Goal: Communication & Community: Answer question/provide support

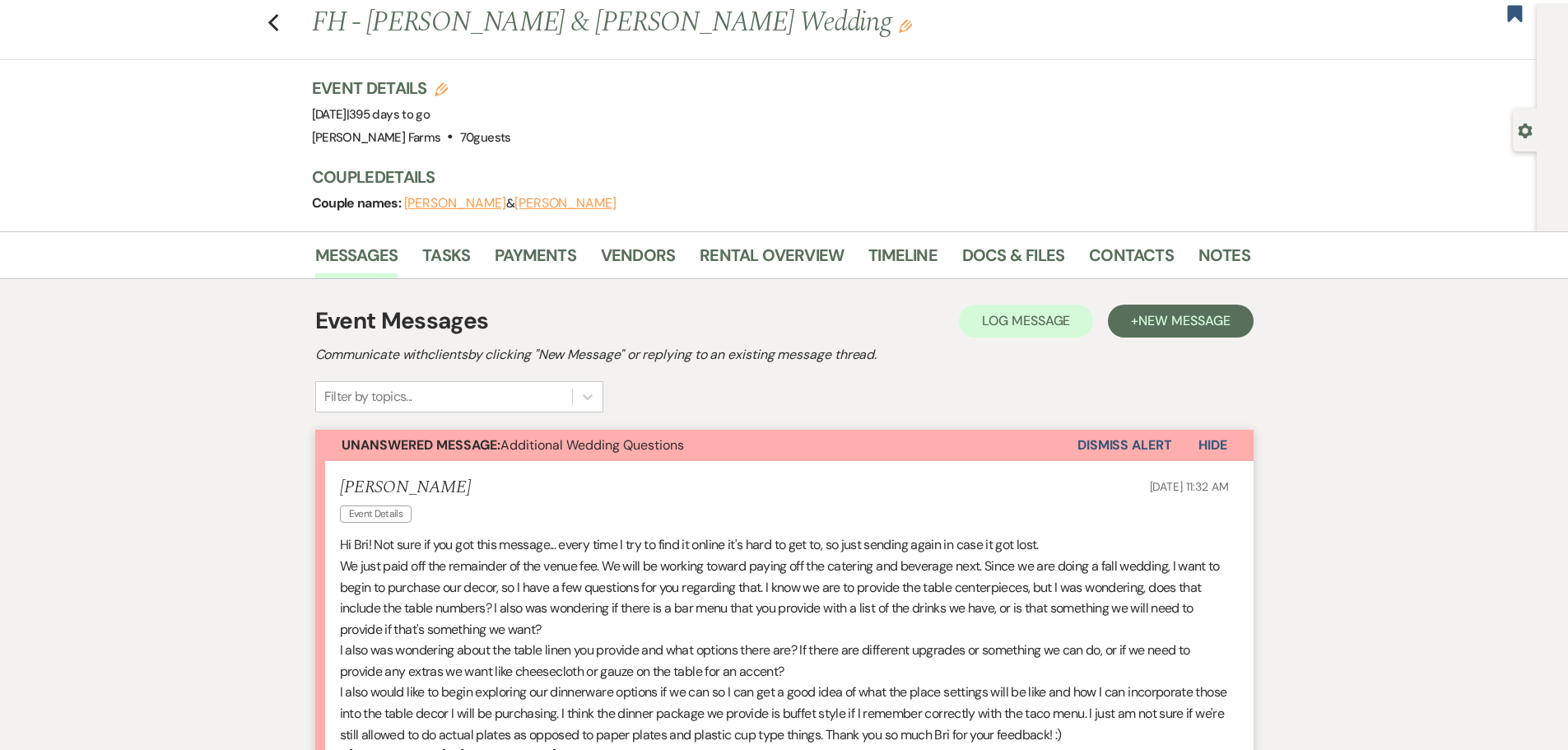
scroll to position [38, 0]
click at [1522, 139] on icon "Gear" at bounding box center [1524, 131] width 15 height 15
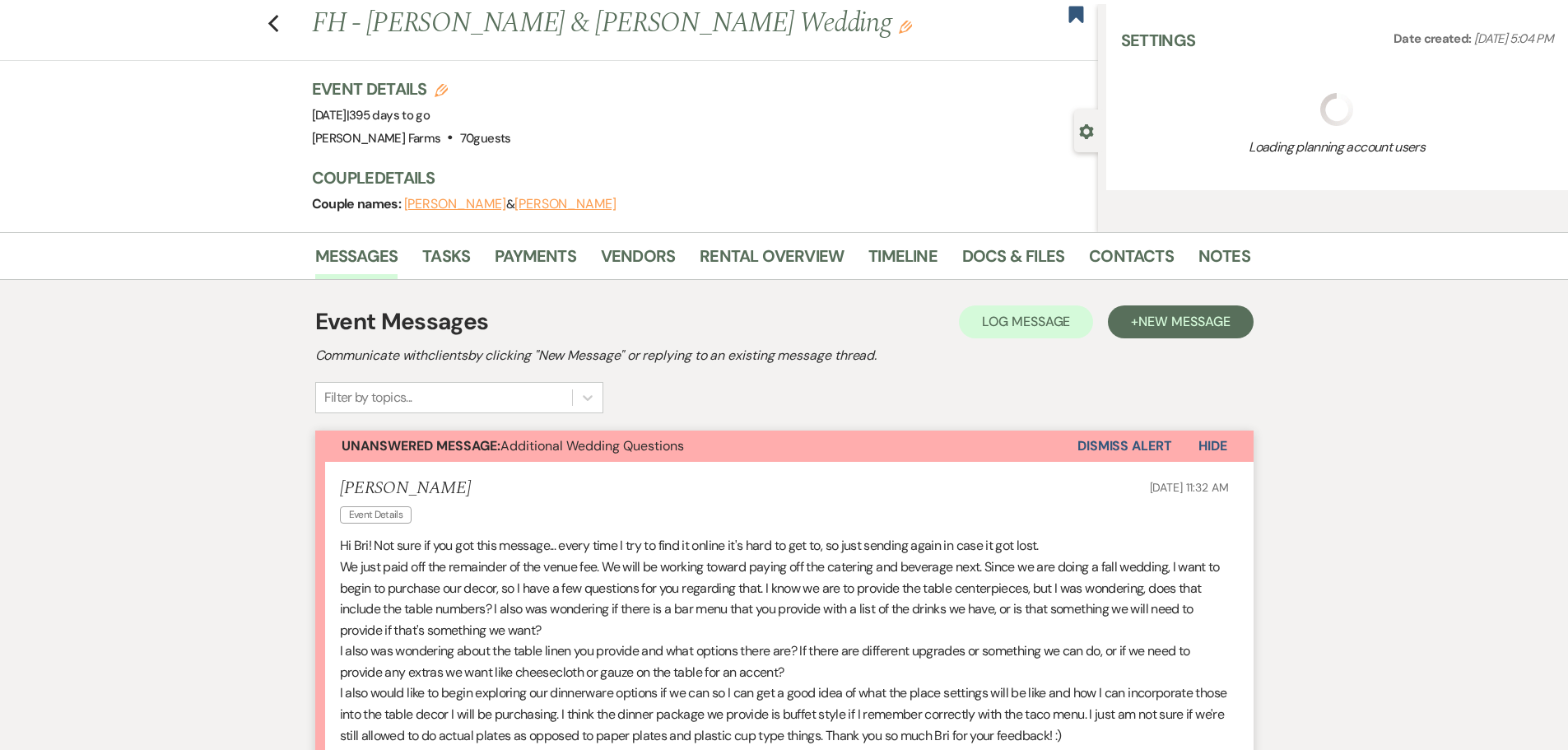
select select "5"
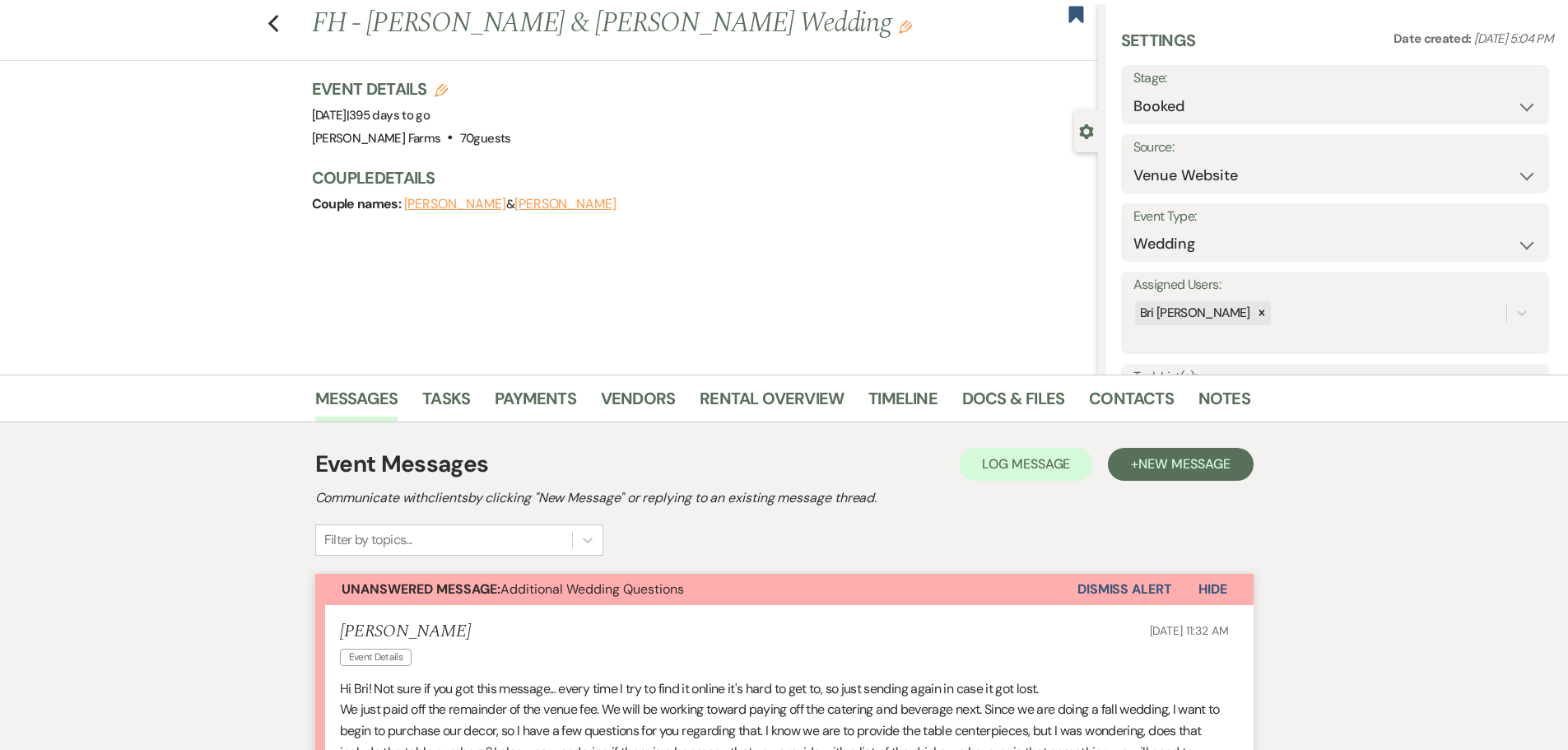
click at [287, 25] on div "Previous FH - Keone West & Amy Delgado's Wedding Edit Bookmark" at bounding box center [544, 33] width 1106 height 57
click at [280, 26] on icon "Previous" at bounding box center [274, 24] width 13 height 20
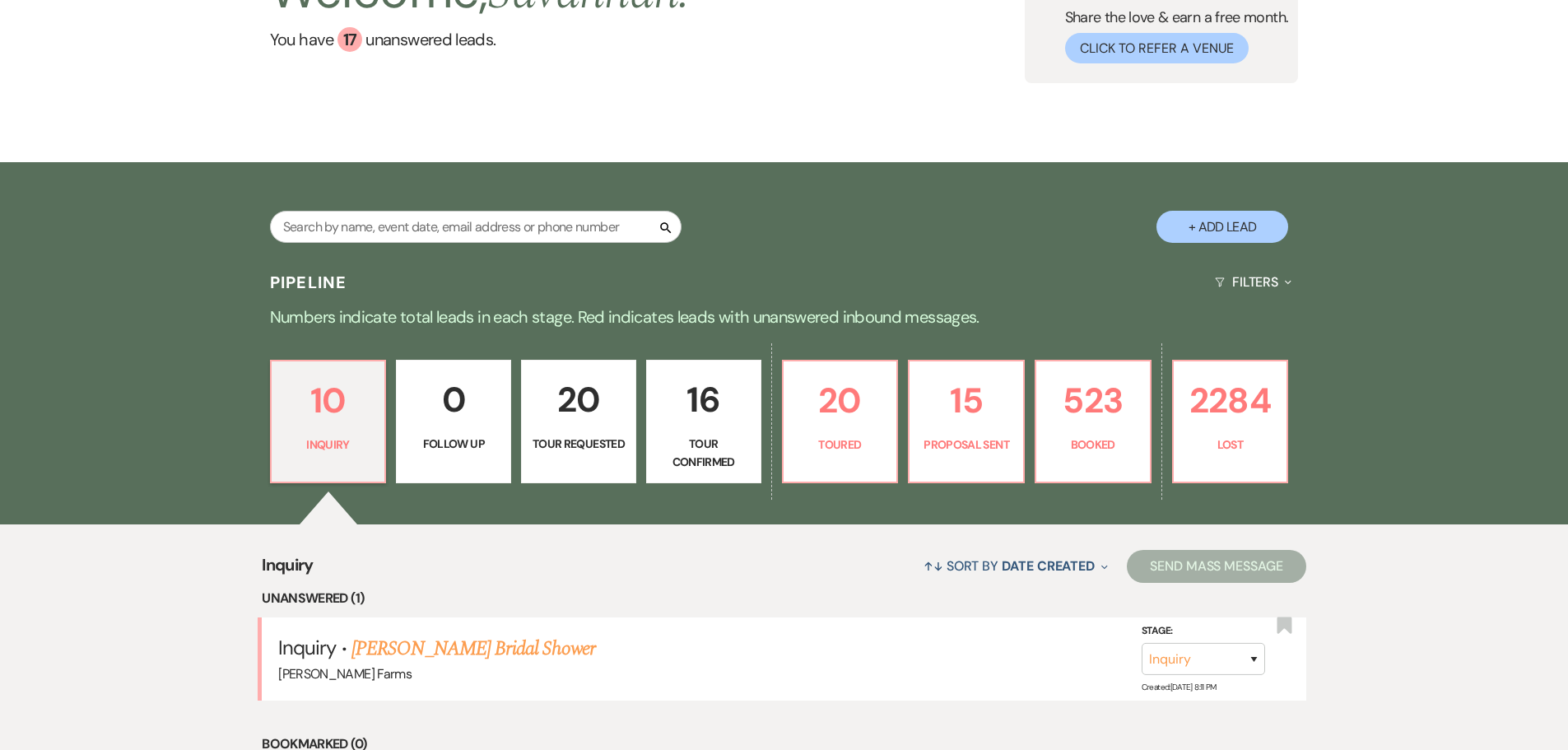
click at [696, 417] on p "16" at bounding box center [704, 400] width 94 height 55
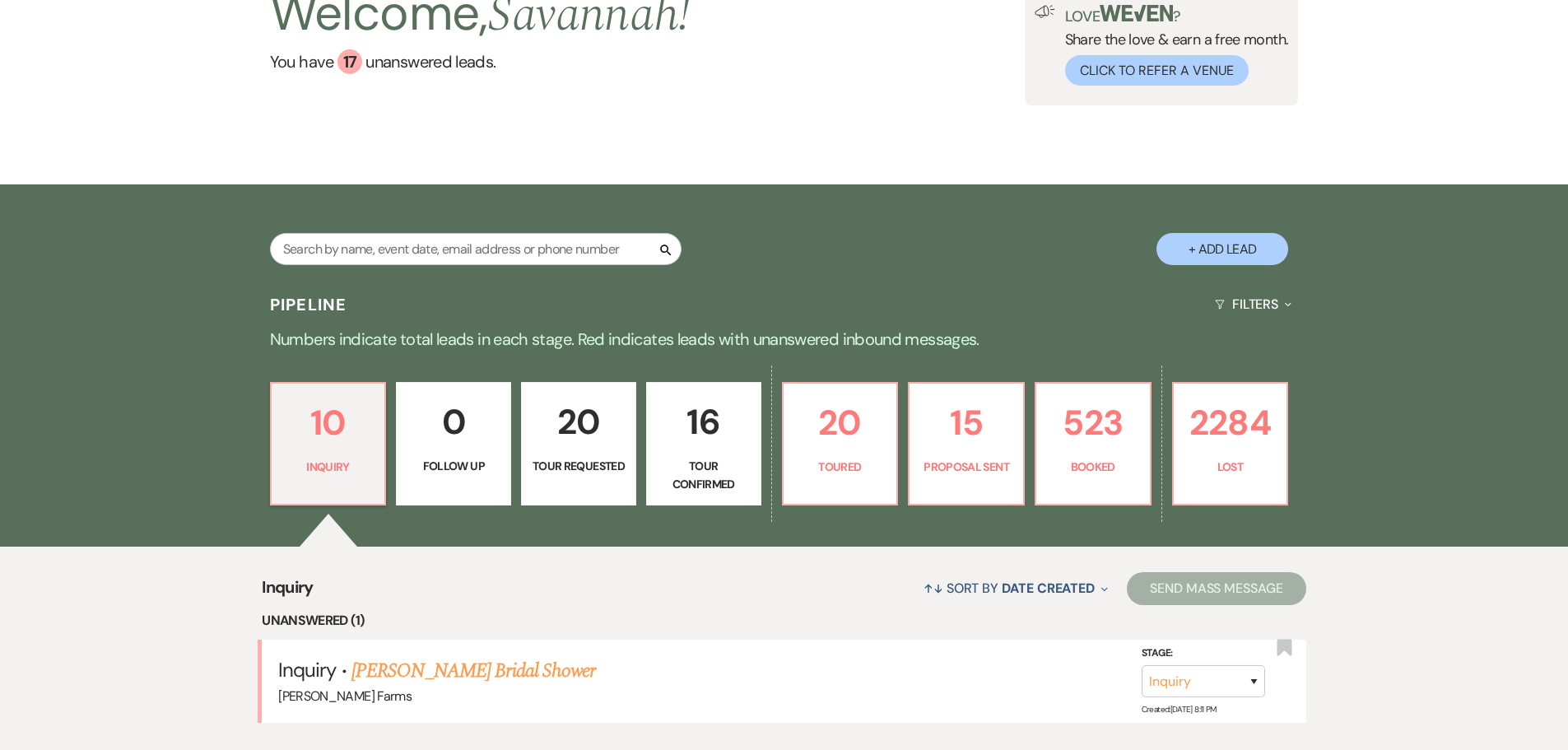
select select "4"
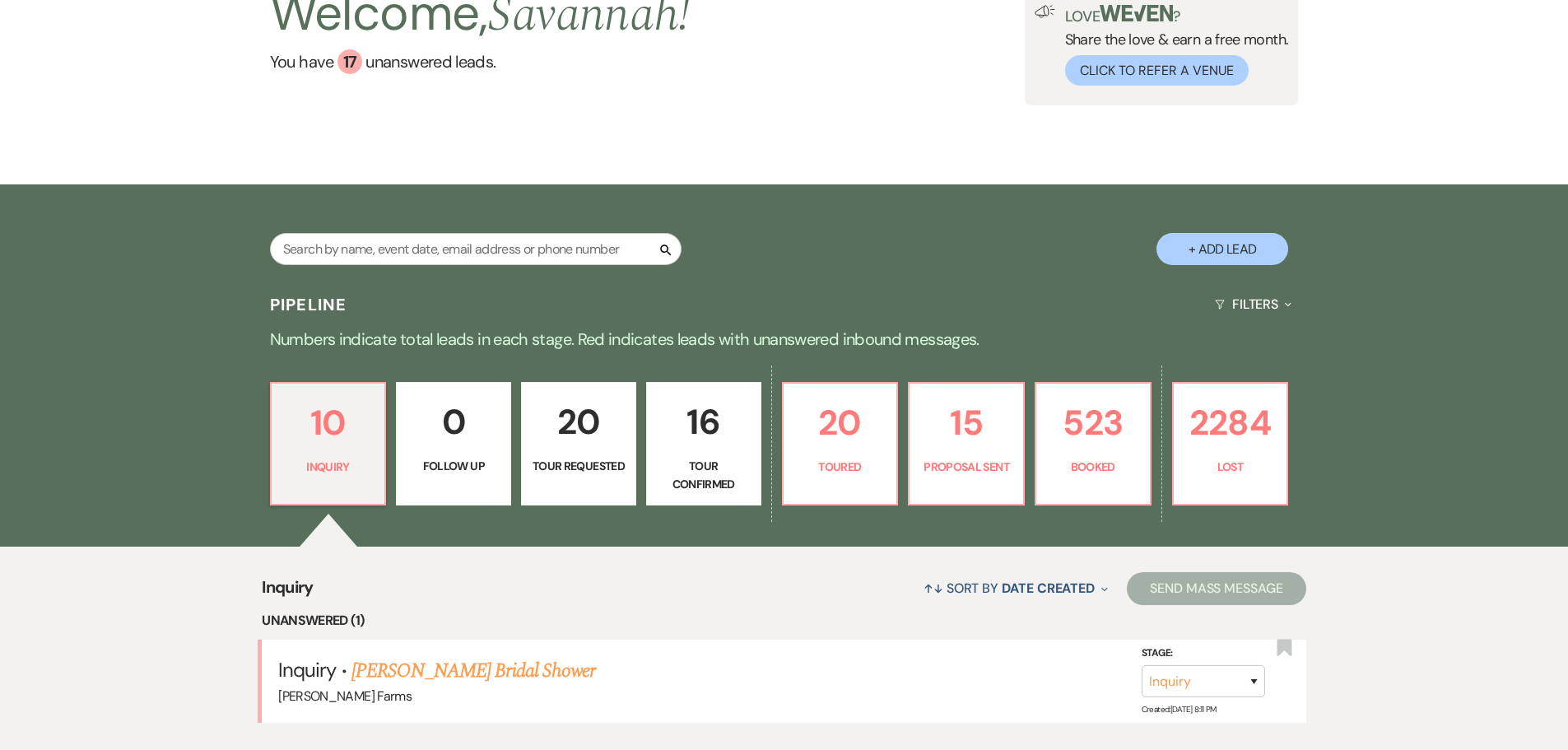
select select "4"
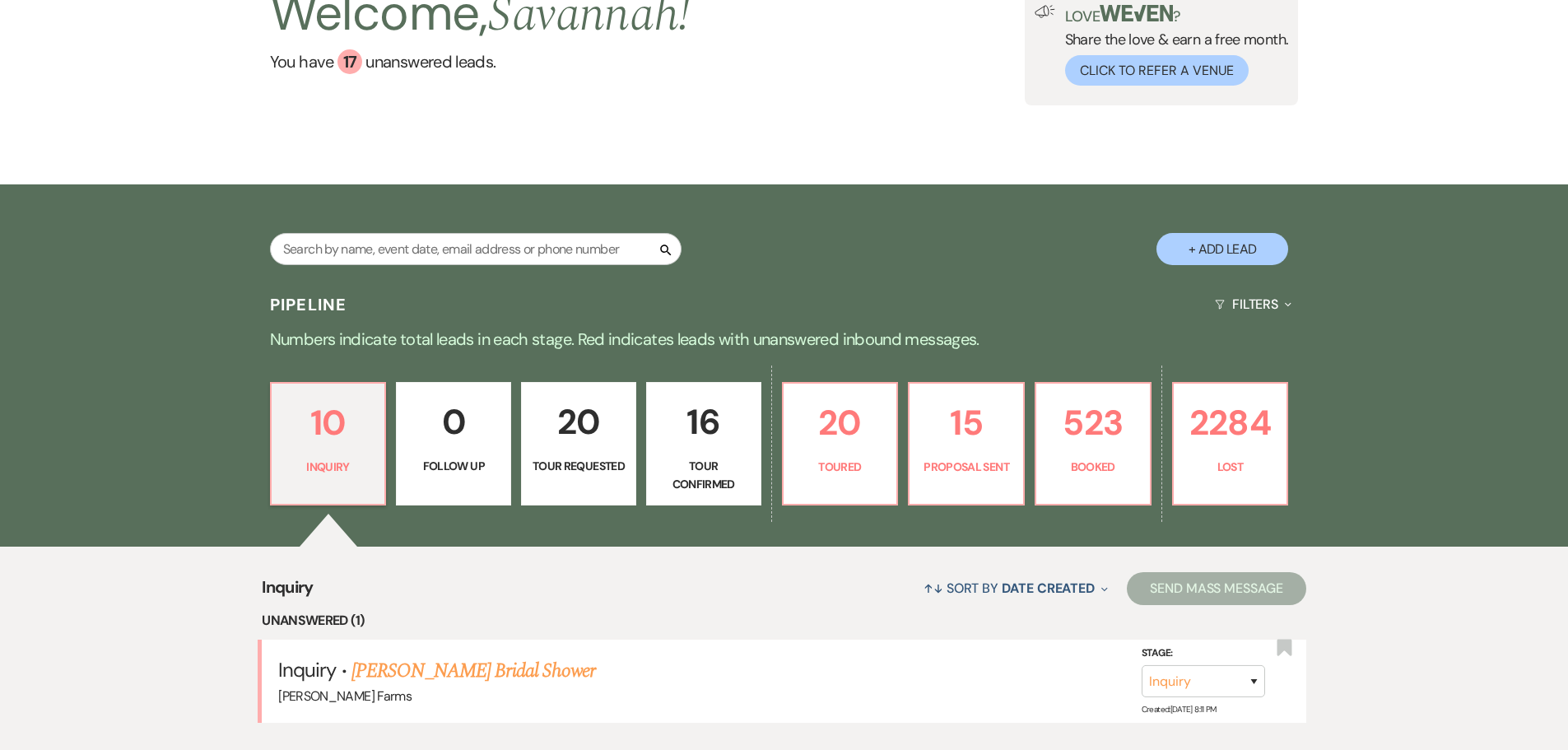
select select "4"
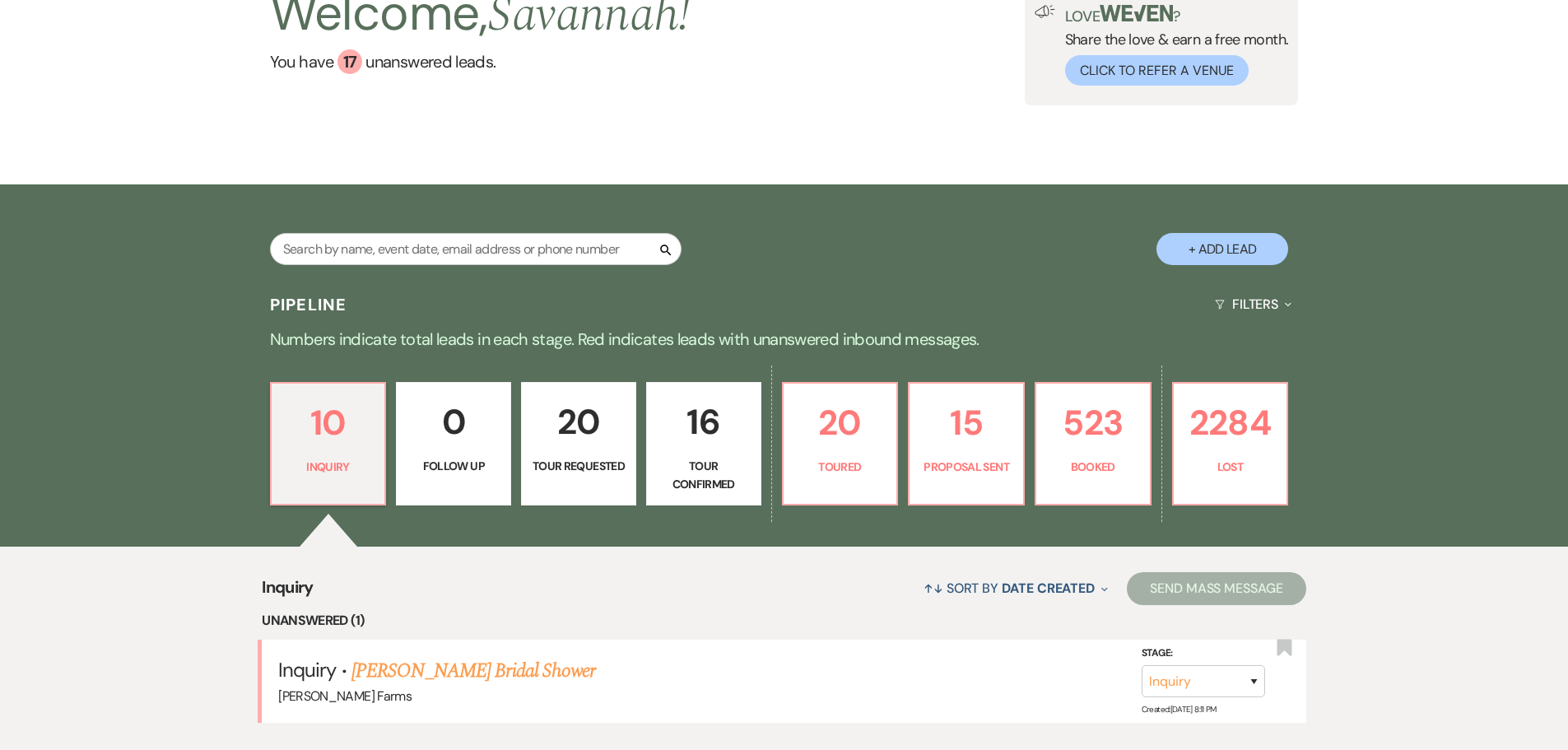
select select "4"
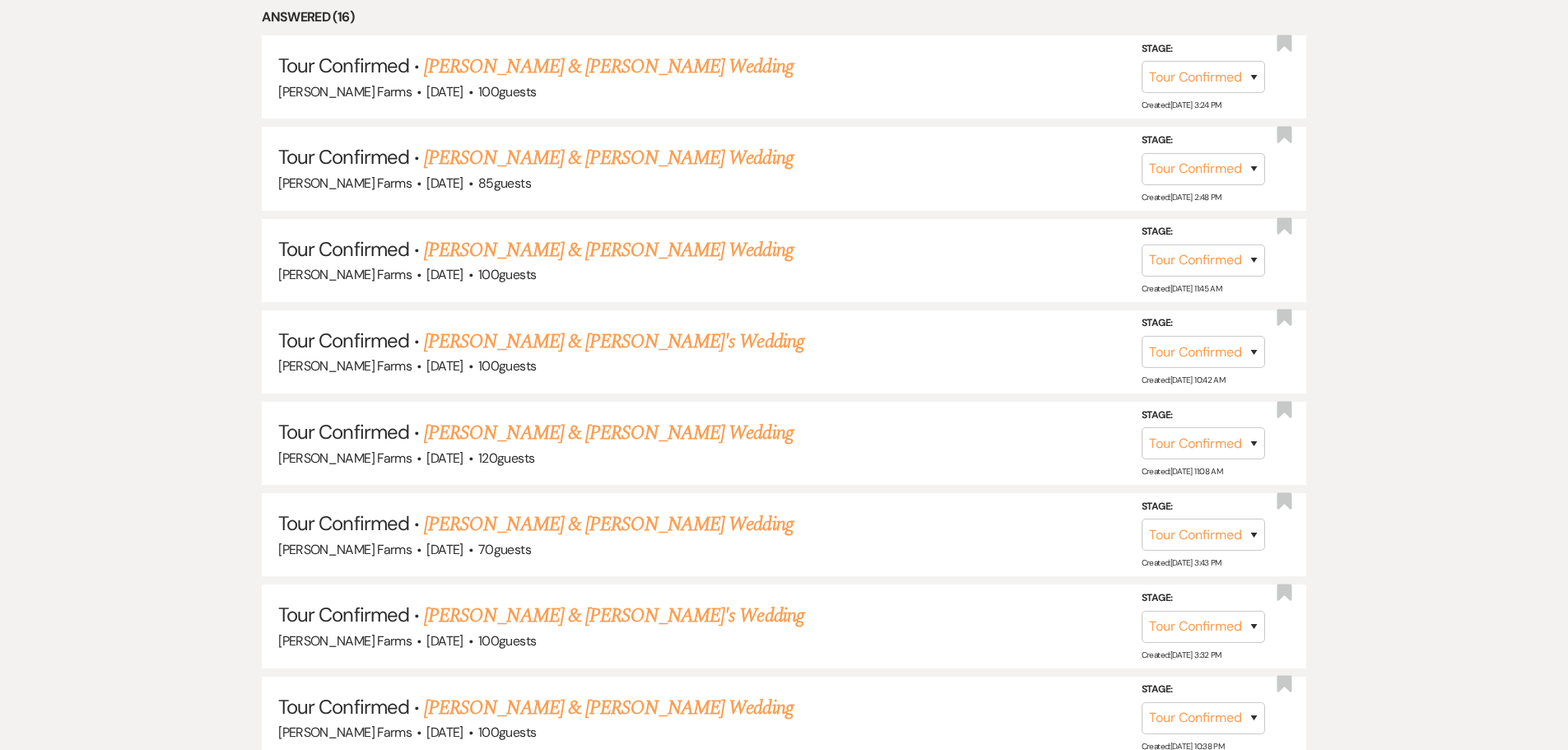
scroll to position [824, 0]
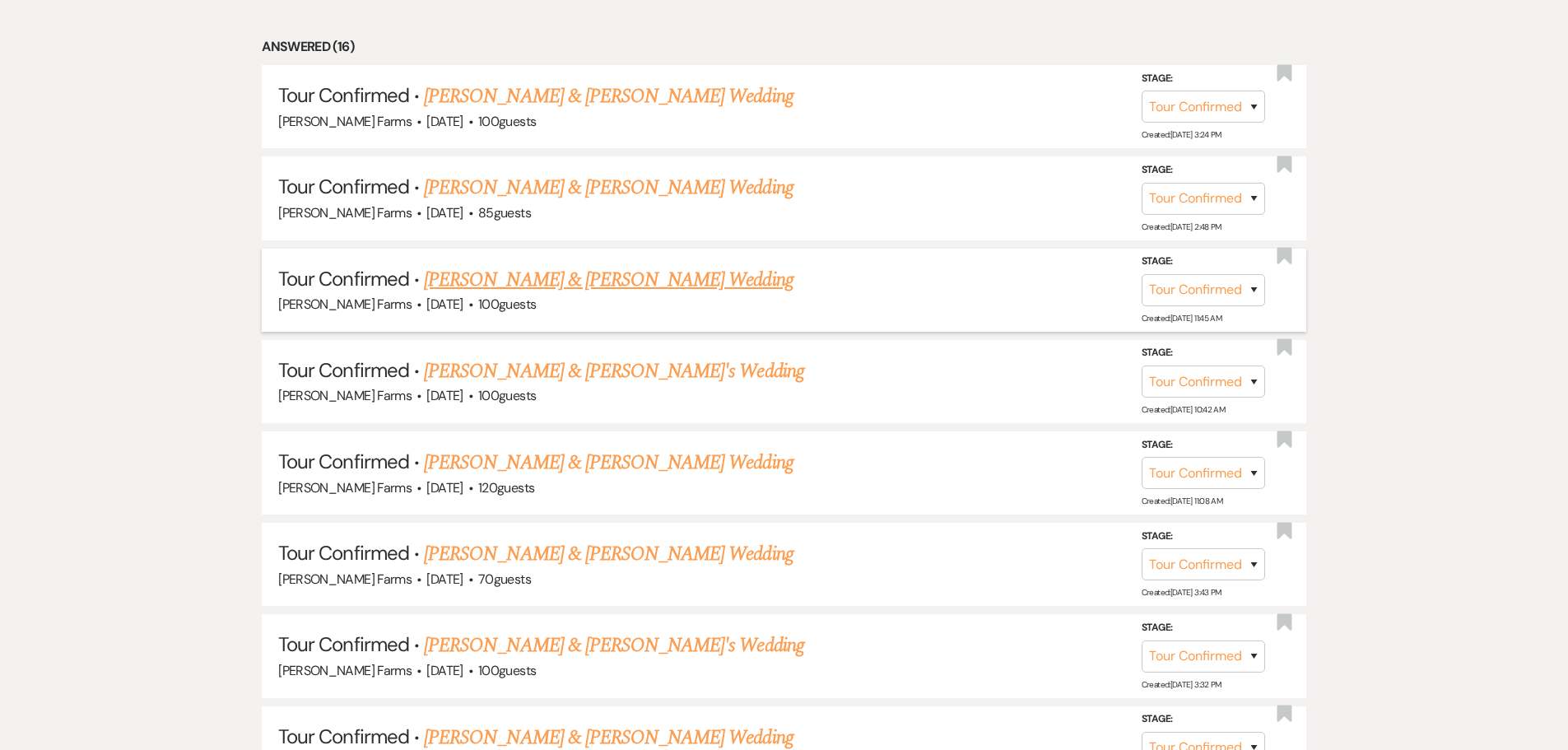
click at [604, 277] on link "Luis Méndez & Raquel Barraza's Wedding" at bounding box center [608, 279] width 368 height 29
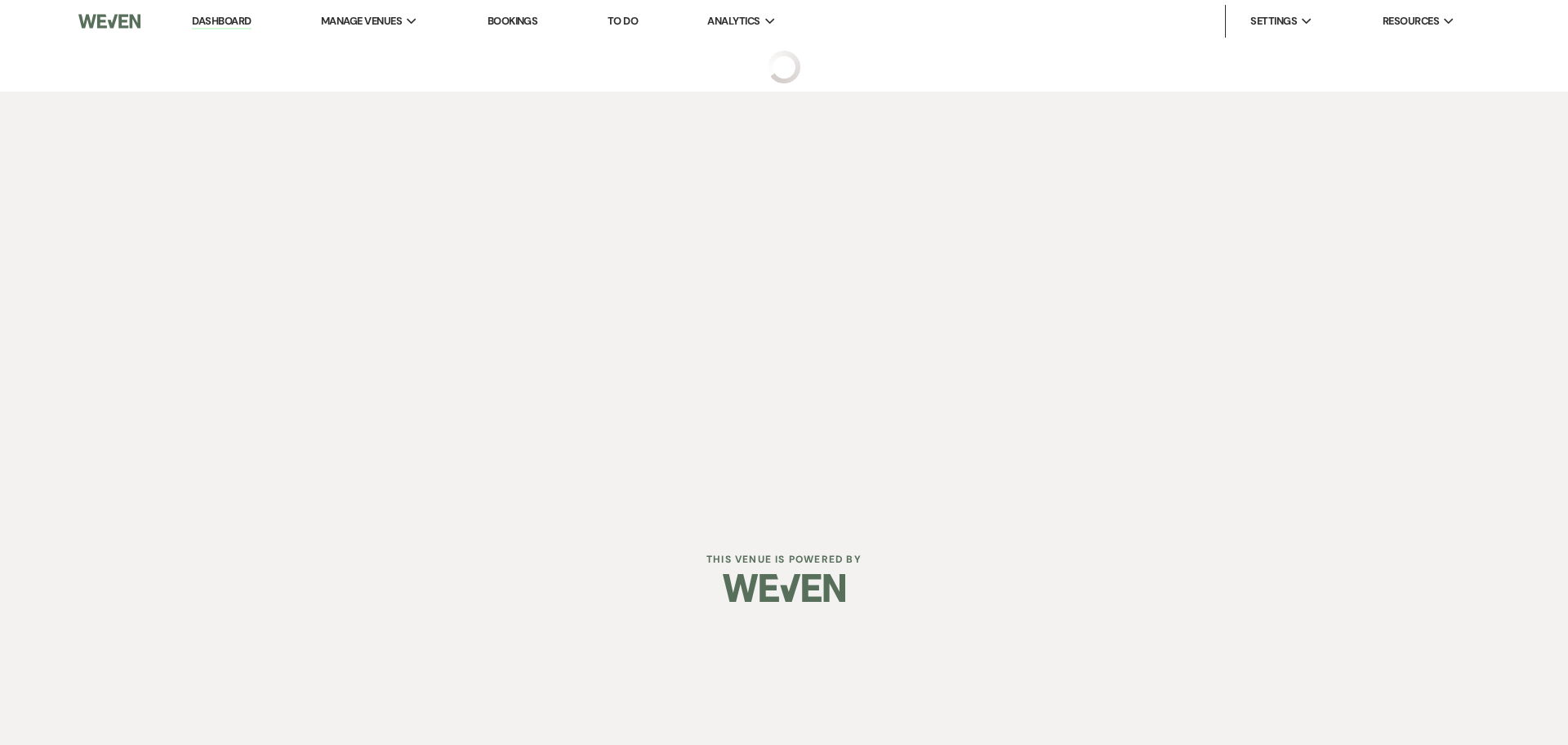
select select "4"
select select "5"
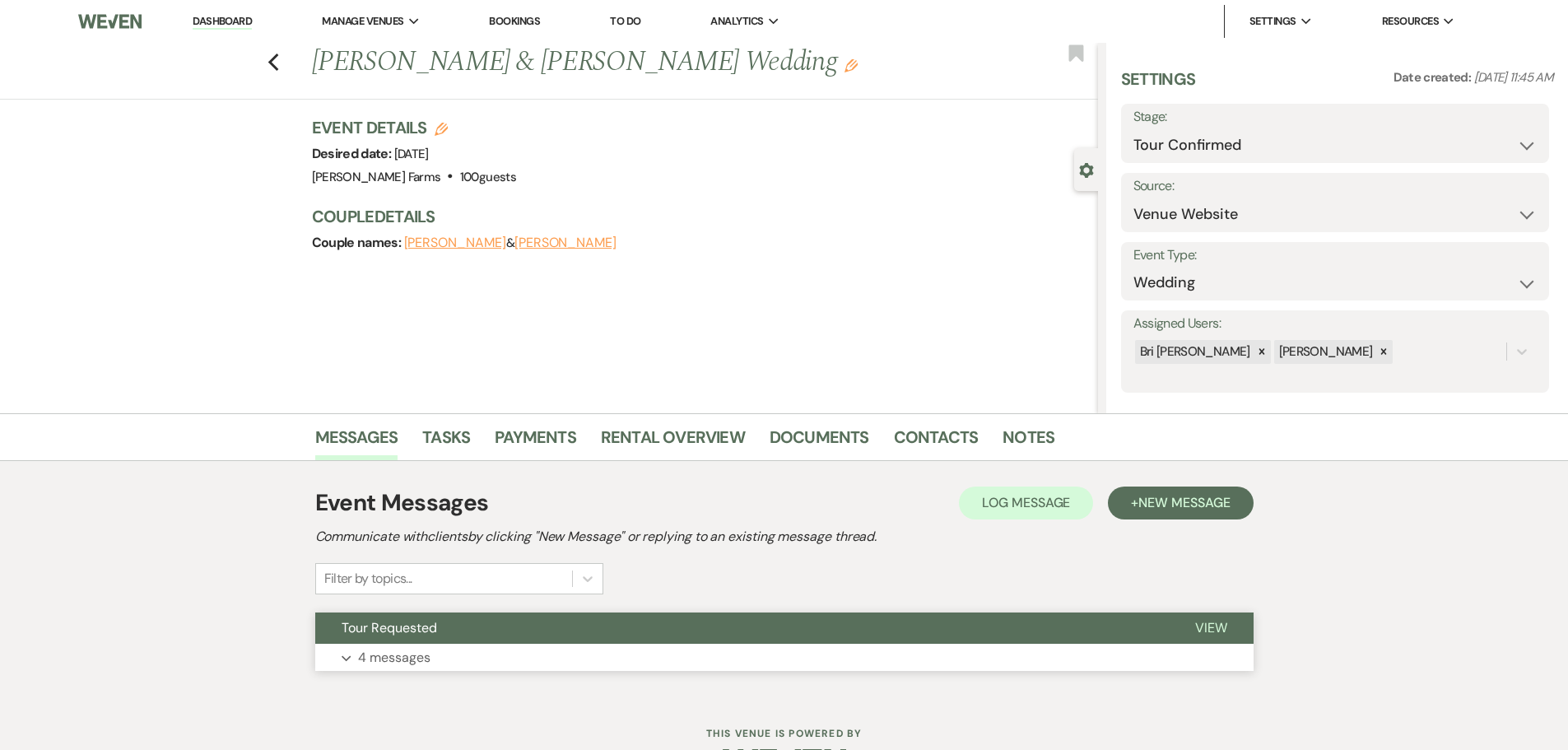
click at [596, 645] on button "Expand 4 messages" at bounding box center [784, 657] width 938 height 28
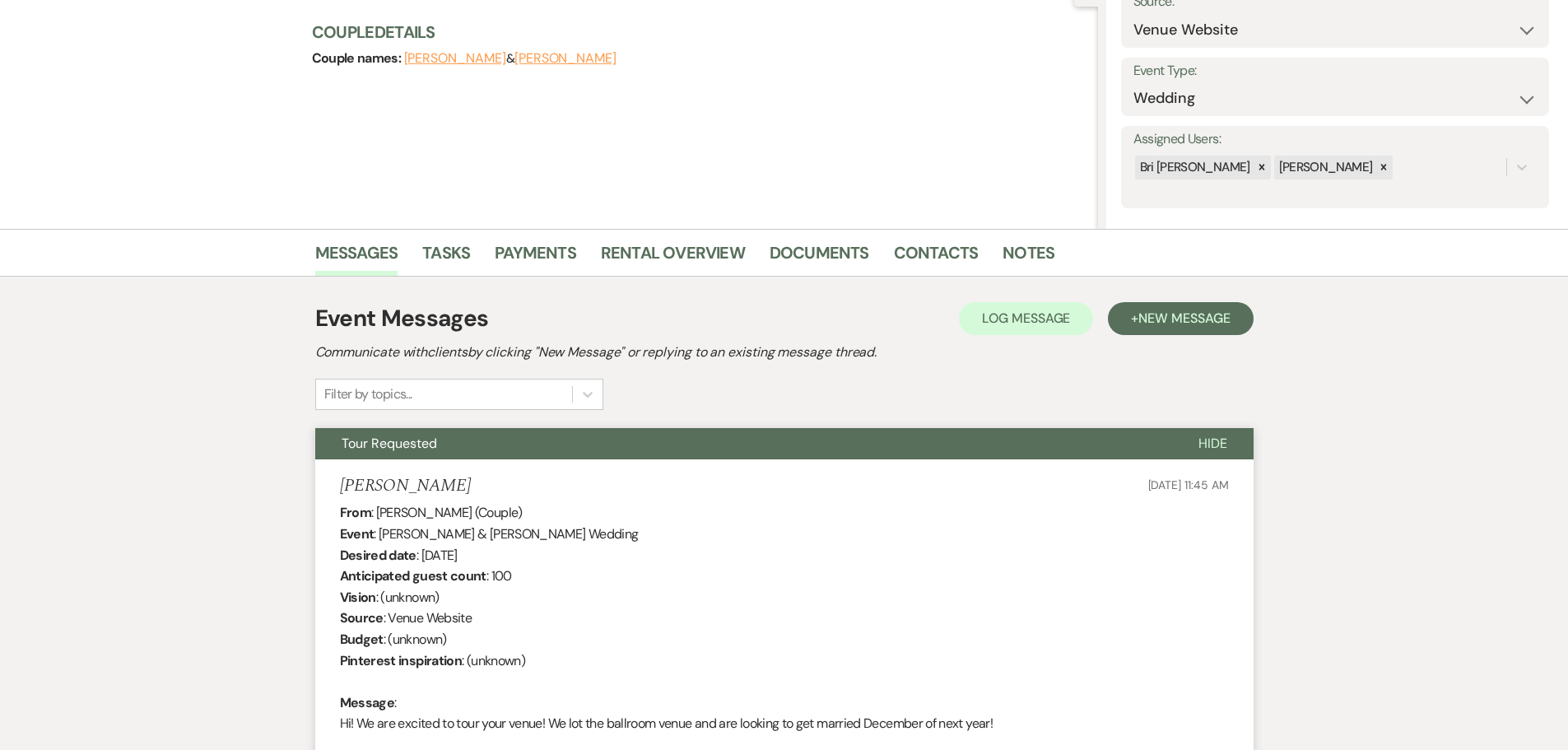
scroll to position [97, 0]
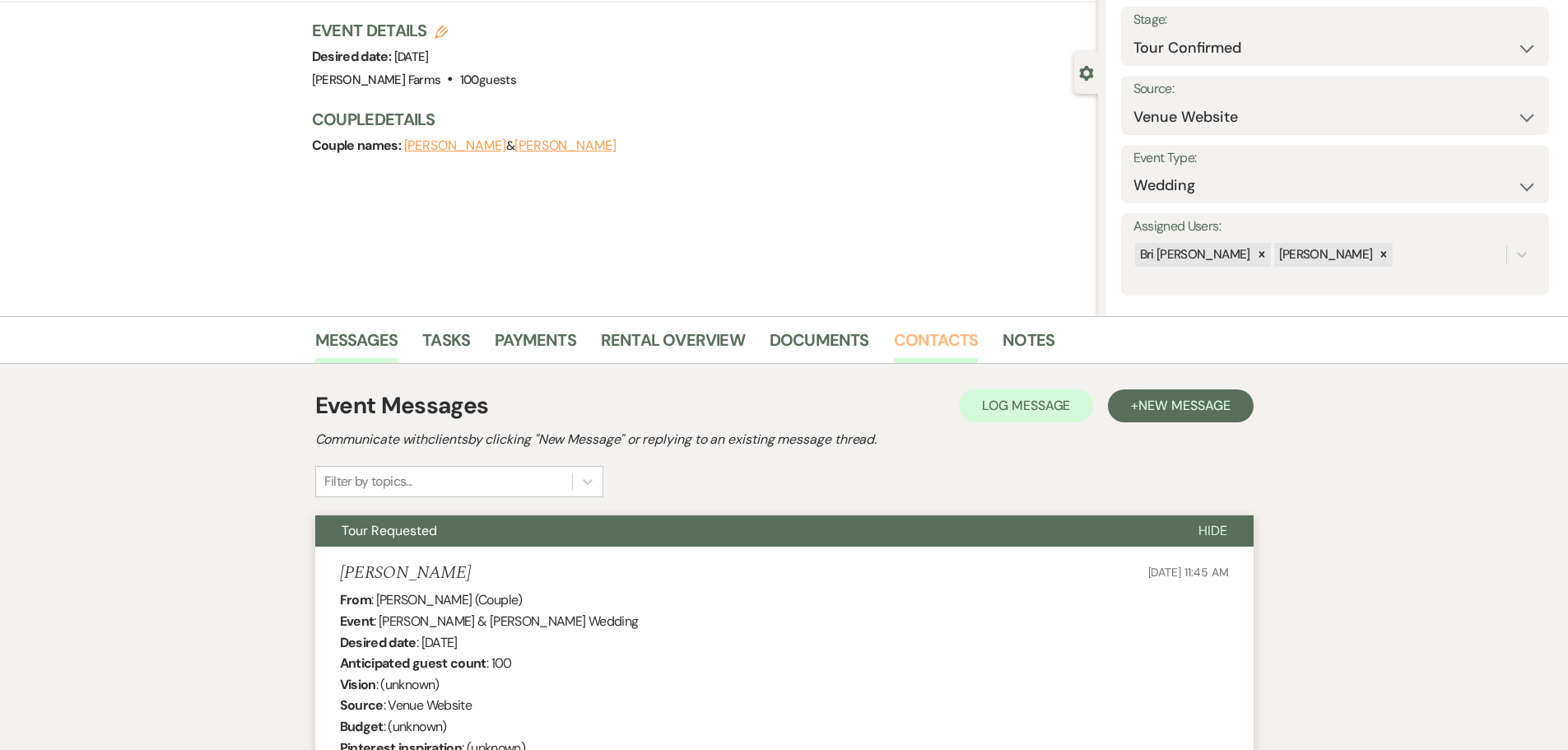
click at [932, 339] on link "Contacts" at bounding box center [936, 344] width 85 height 37
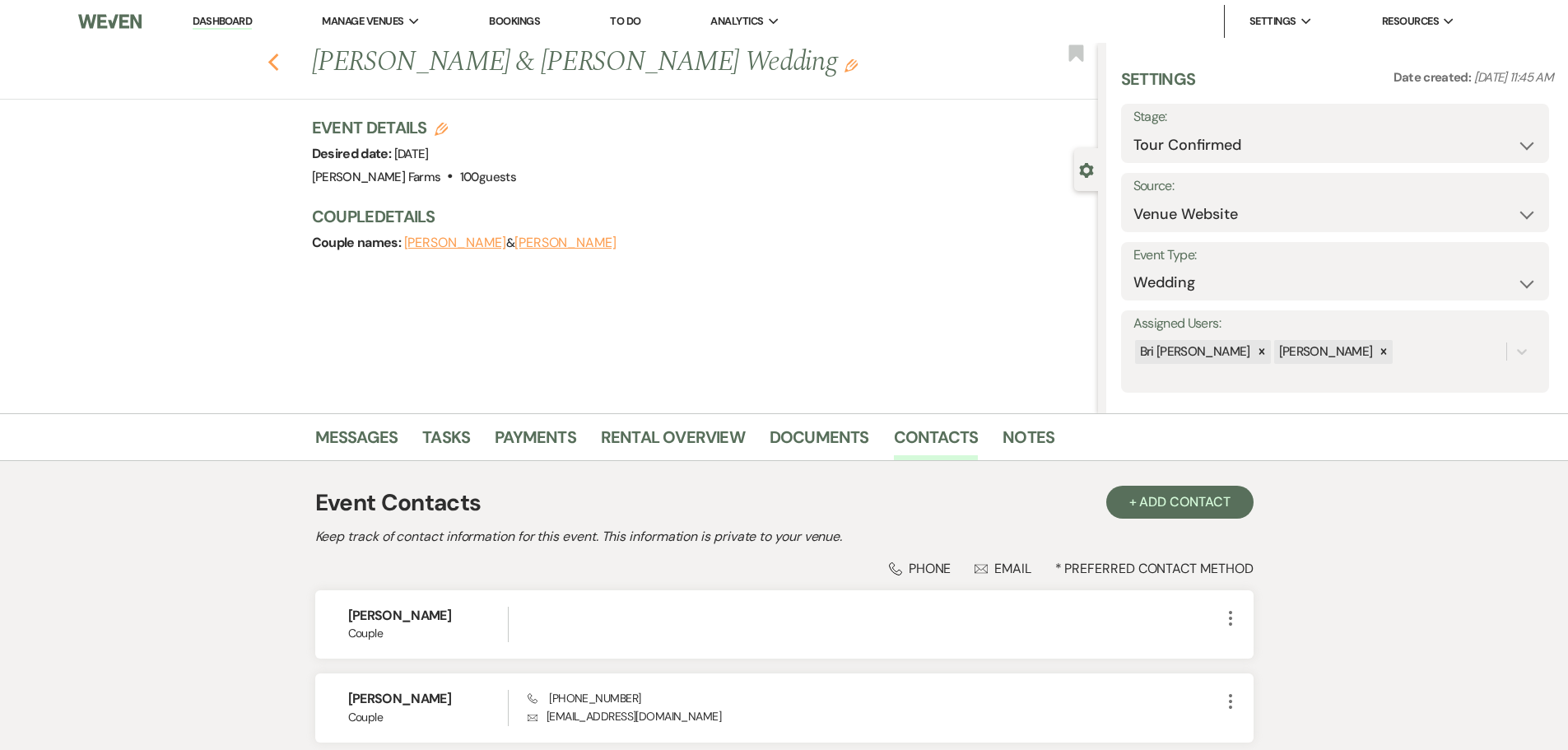
click at [276, 62] on use "button" at bounding box center [273, 63] width 11 height 18
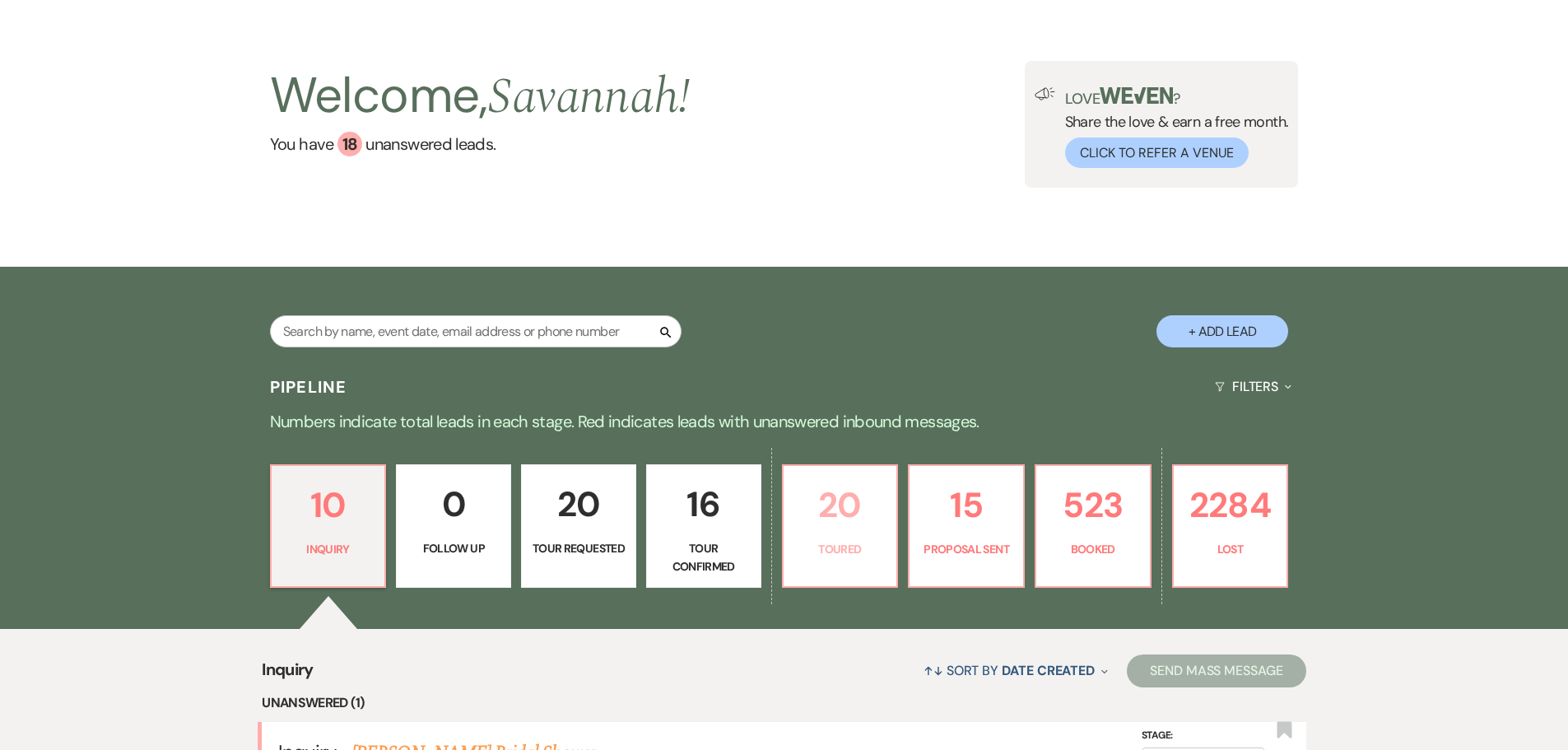
scroll to position [247, 0]
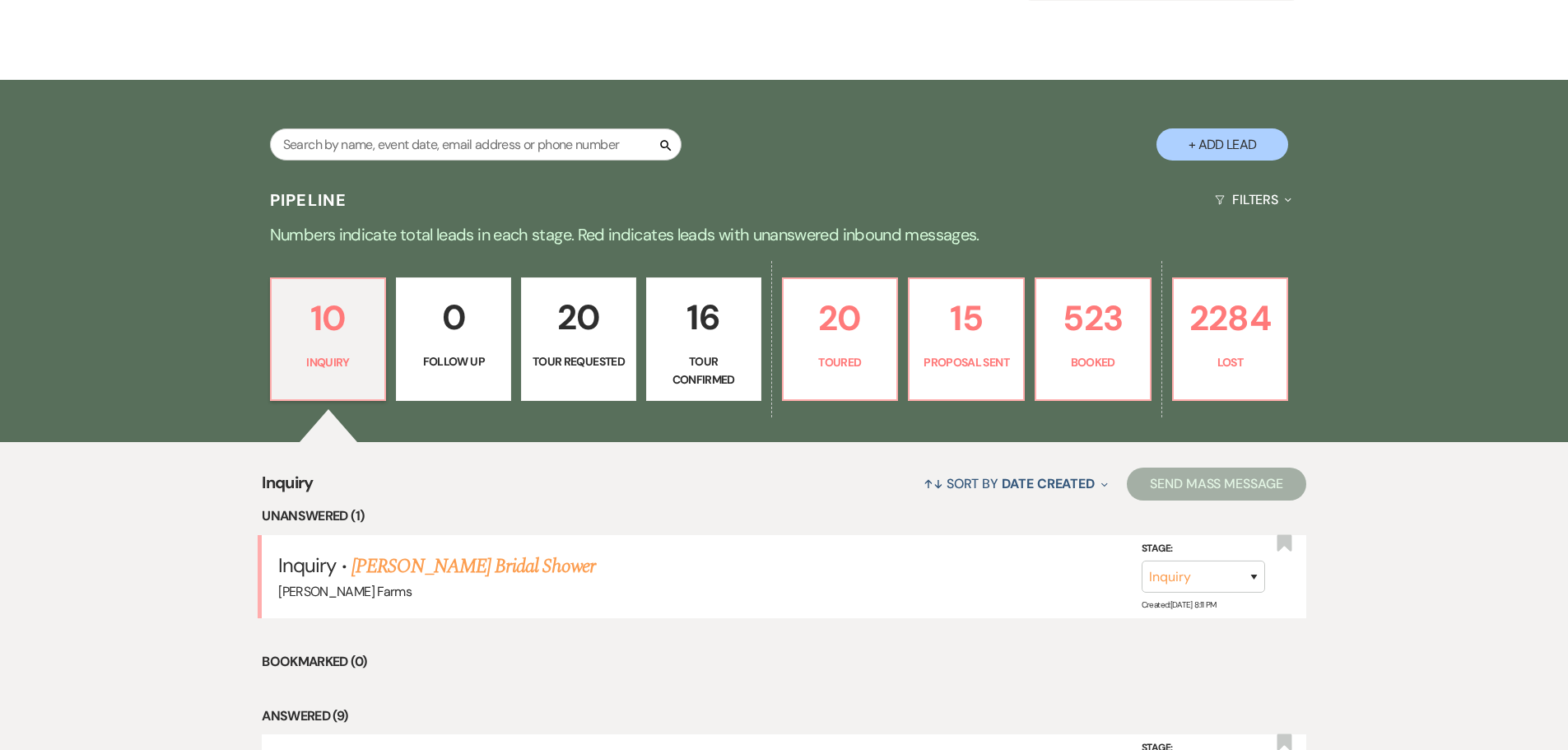
click at [731, 365] on p "Tour Confirmed" at bounding box center [704, 370] width 94 height 37
select select "4"
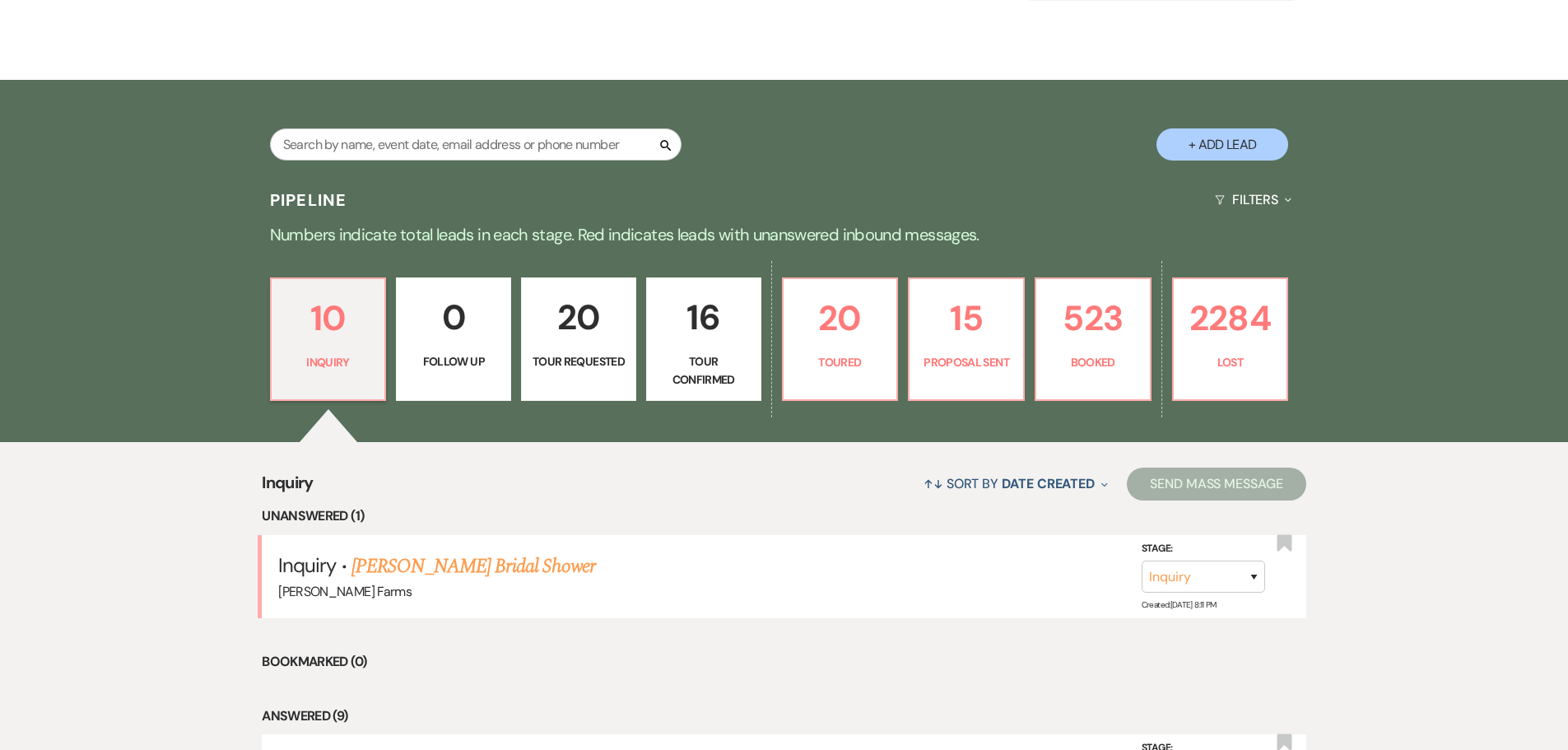
select select "4"
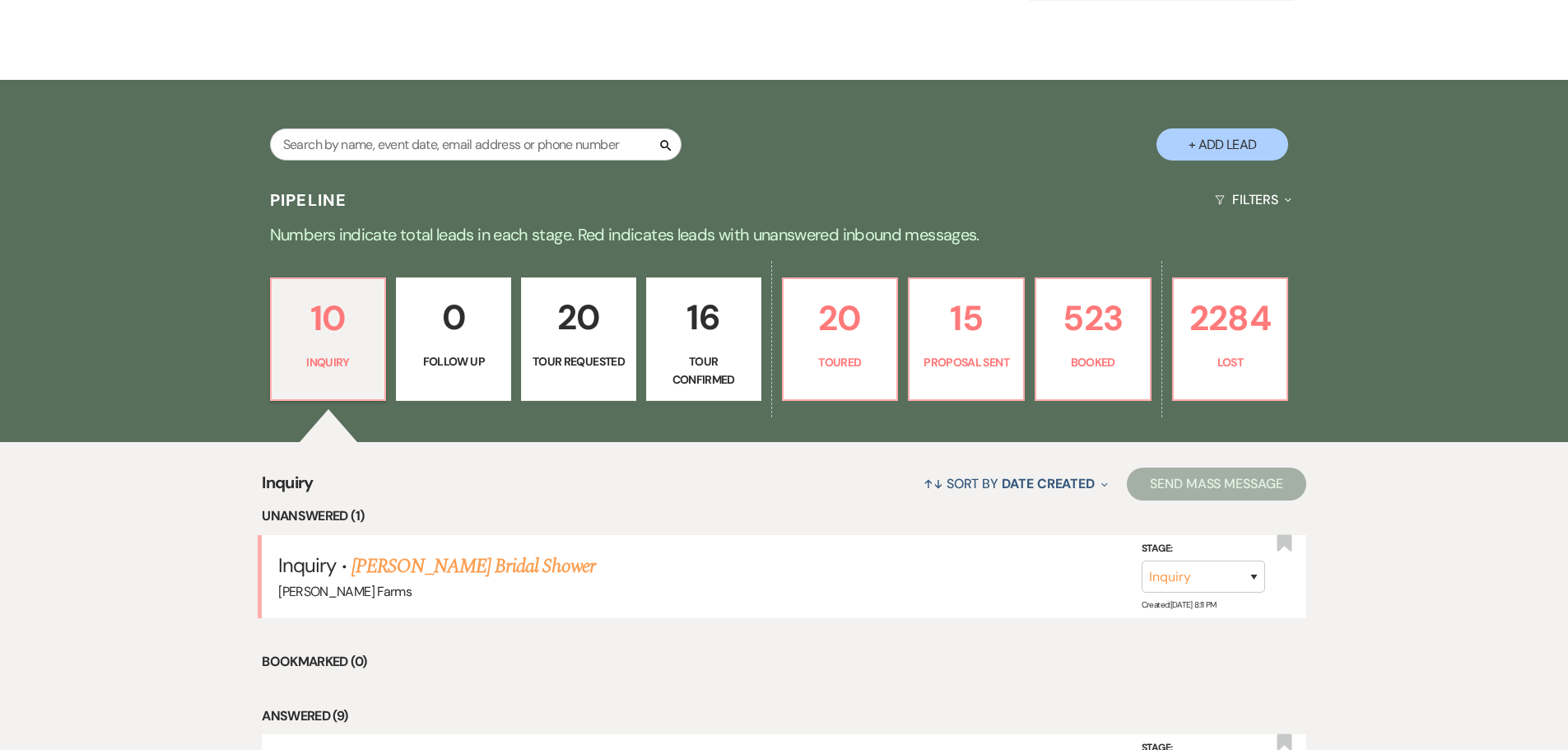
select select "4"
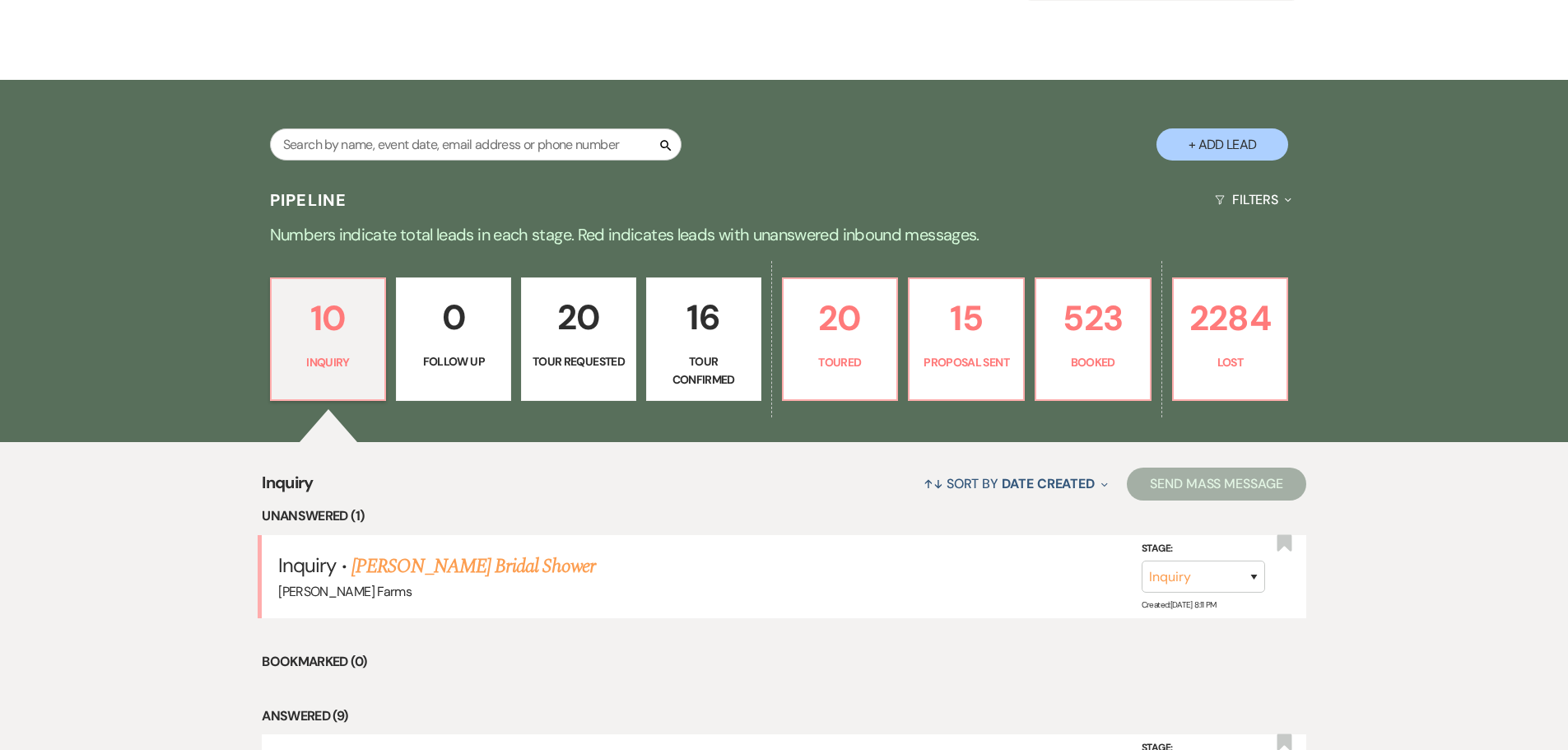
select select "4"
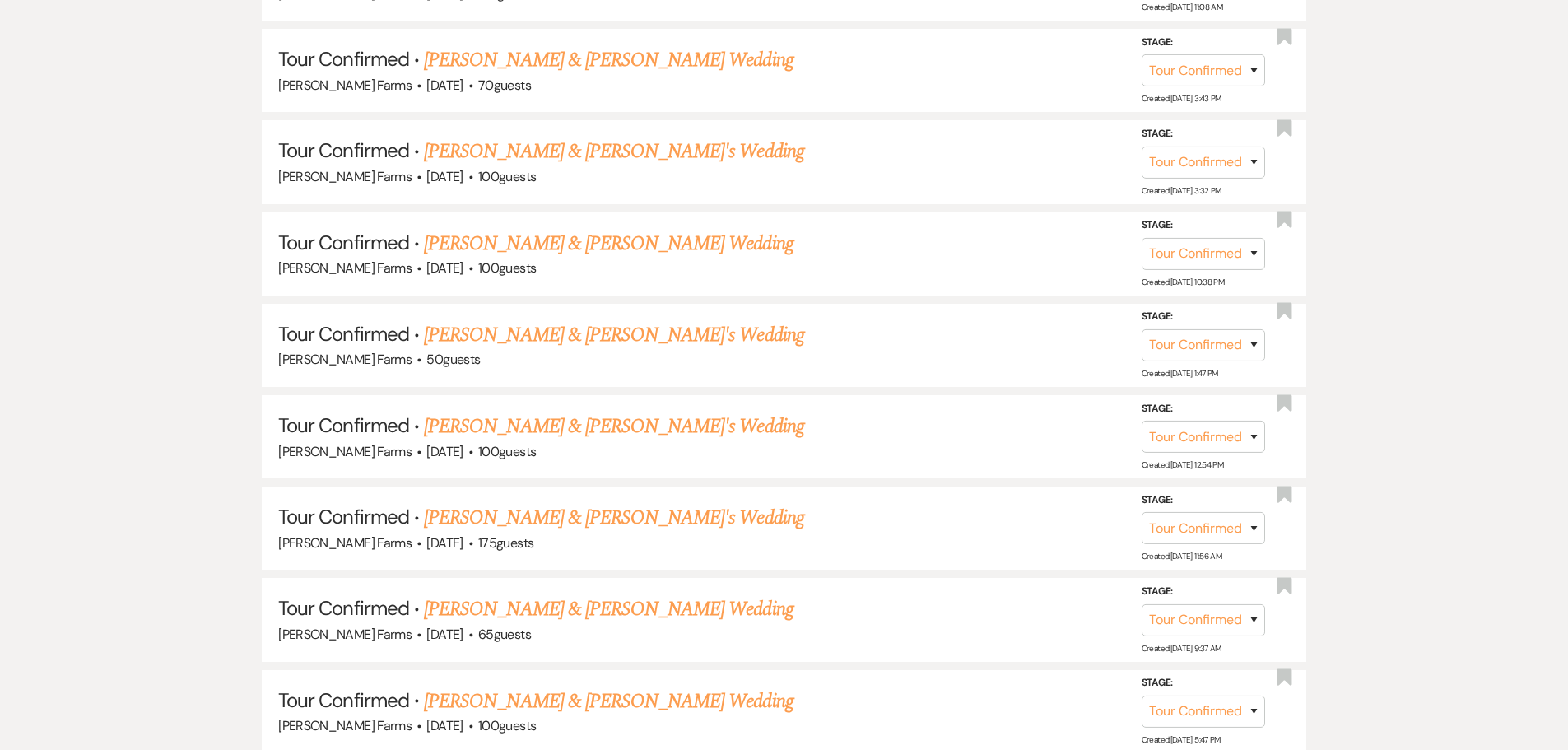
scroll to position [1236, 0]
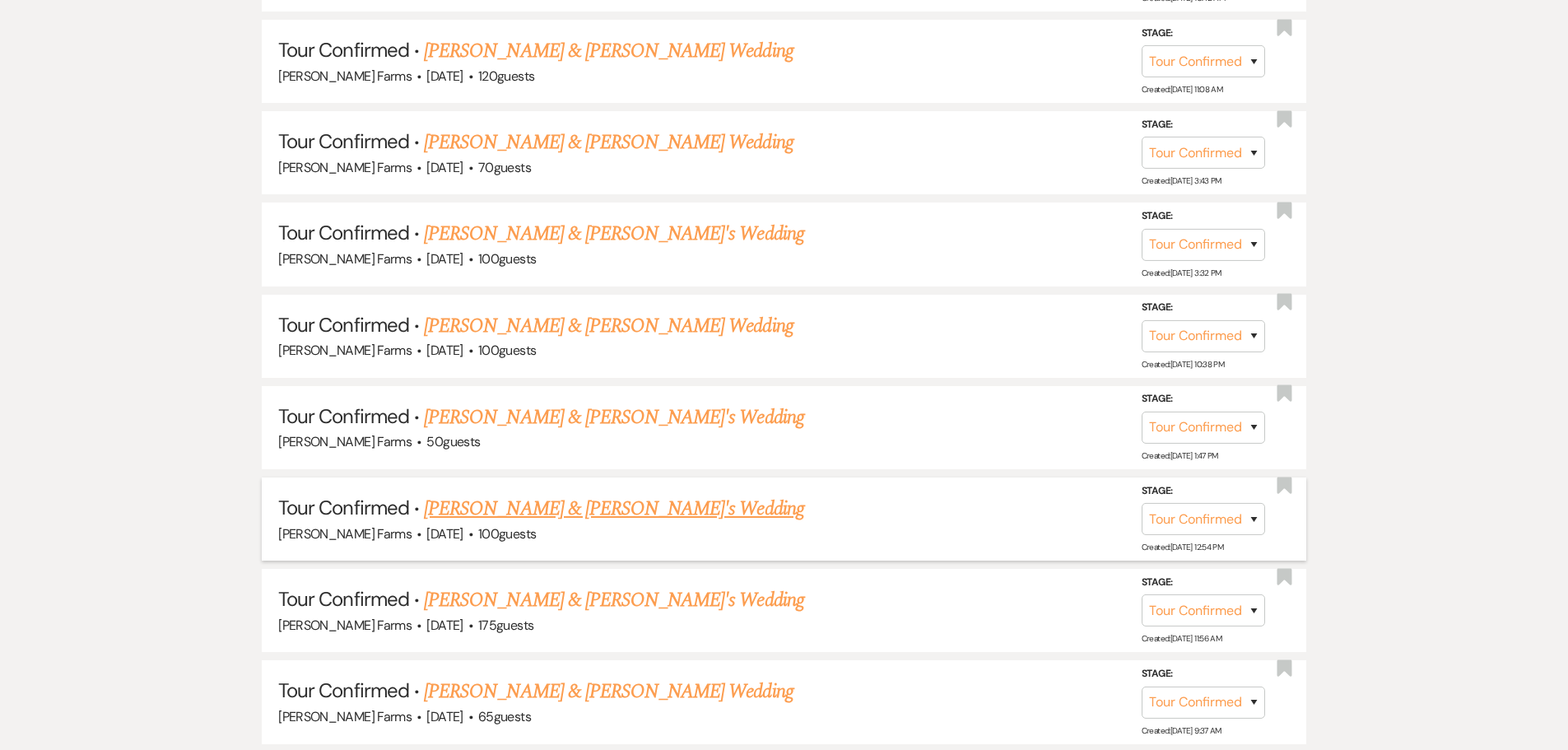
click at [660, 513] on link "Victor Zamorano & Jasmin's Wedding" at bounding box center [613, 508] width 380 height 29
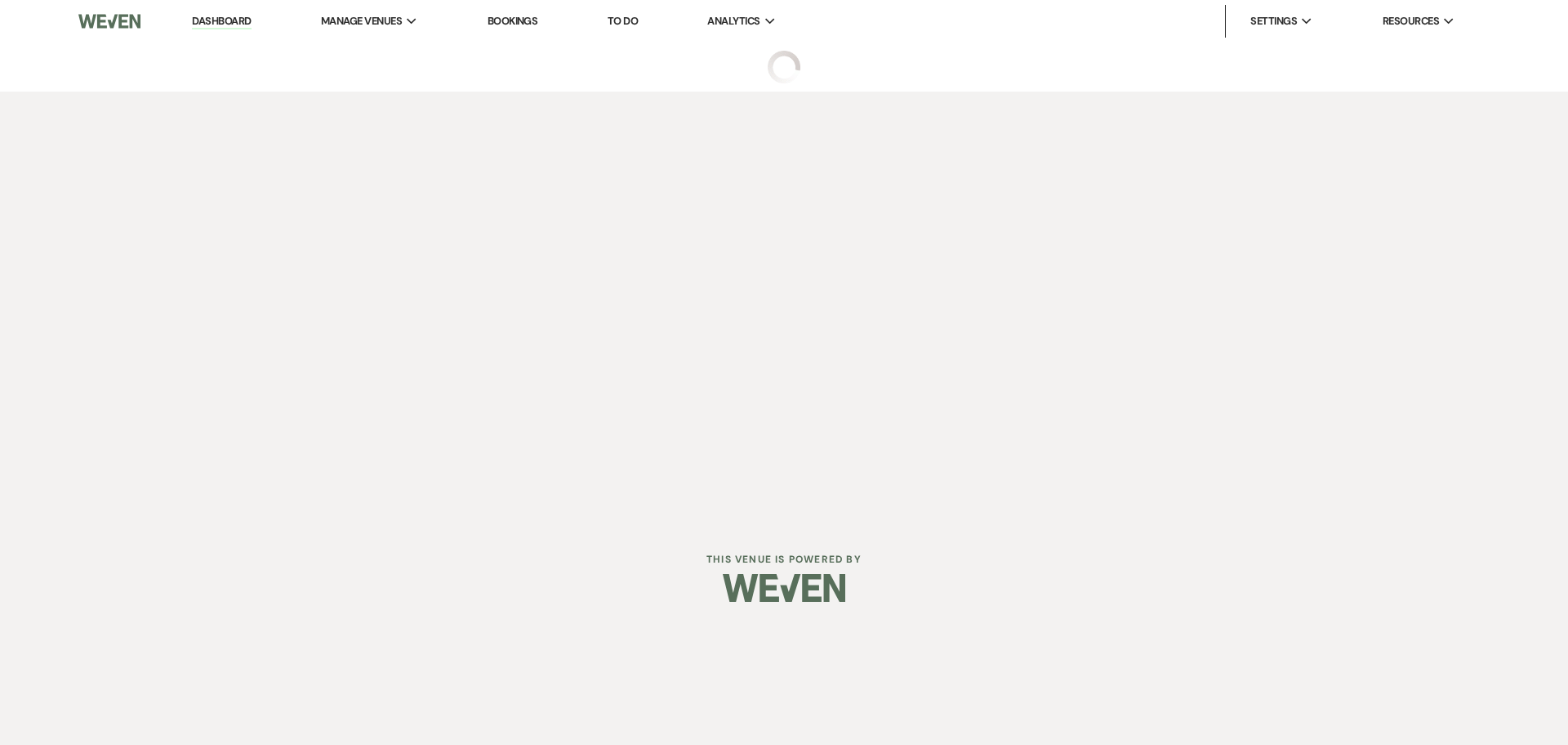
select select "4"
select select "5"
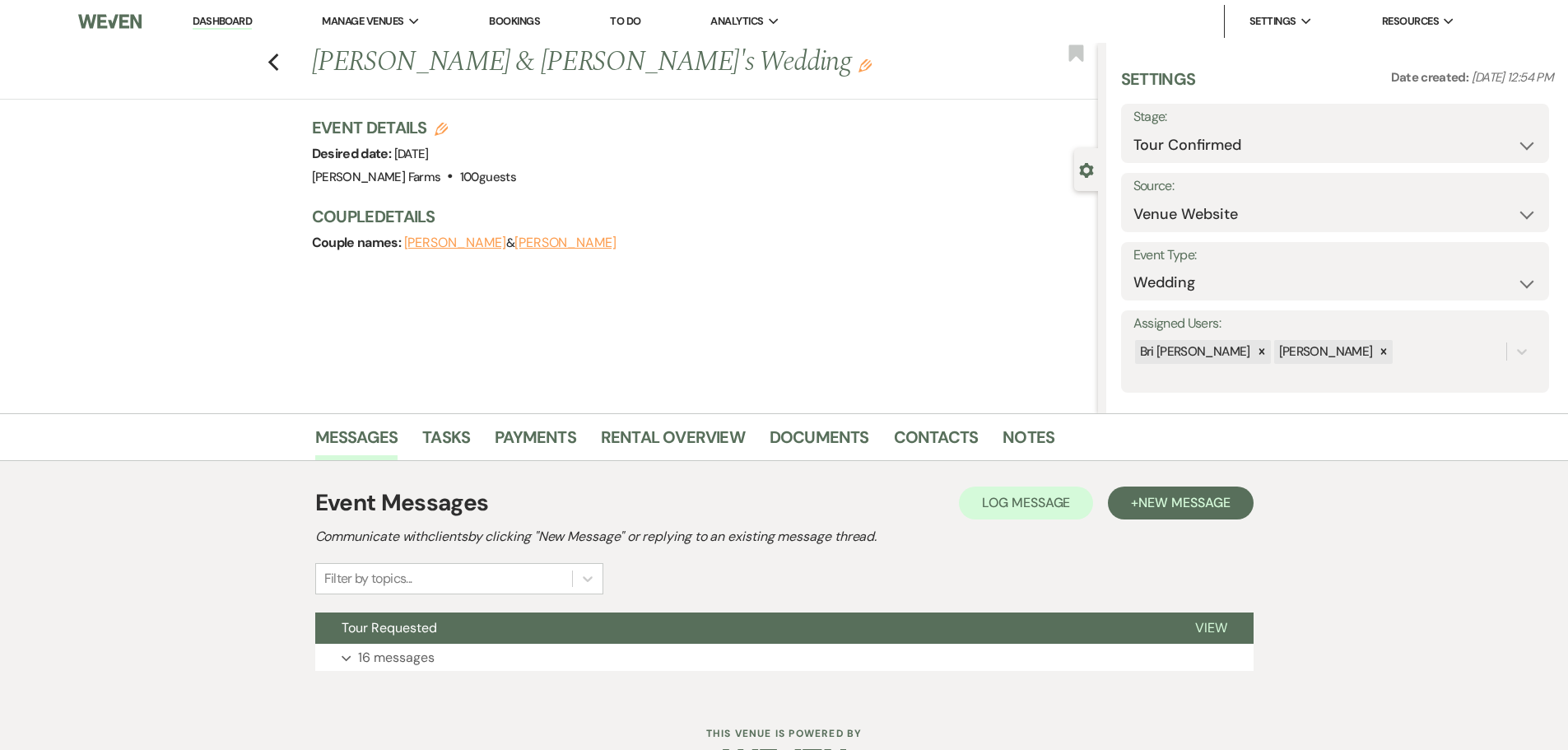
click at [928, 368] on div "Previous Victor Zamorano & Jasmin's Wedding Edit Bookmark Gear Settings Setting…" at bounding box center [549, 228] width 1098 height 370
click at [915, 470] on div "Event Messages Log Log Message + New Message Communicate with clients by clicki…" at bounding box center [784, 577] width 938 height 234
click at [916, 443] on link "Contacts" at bounding box center [936, 442] width 85 height 37
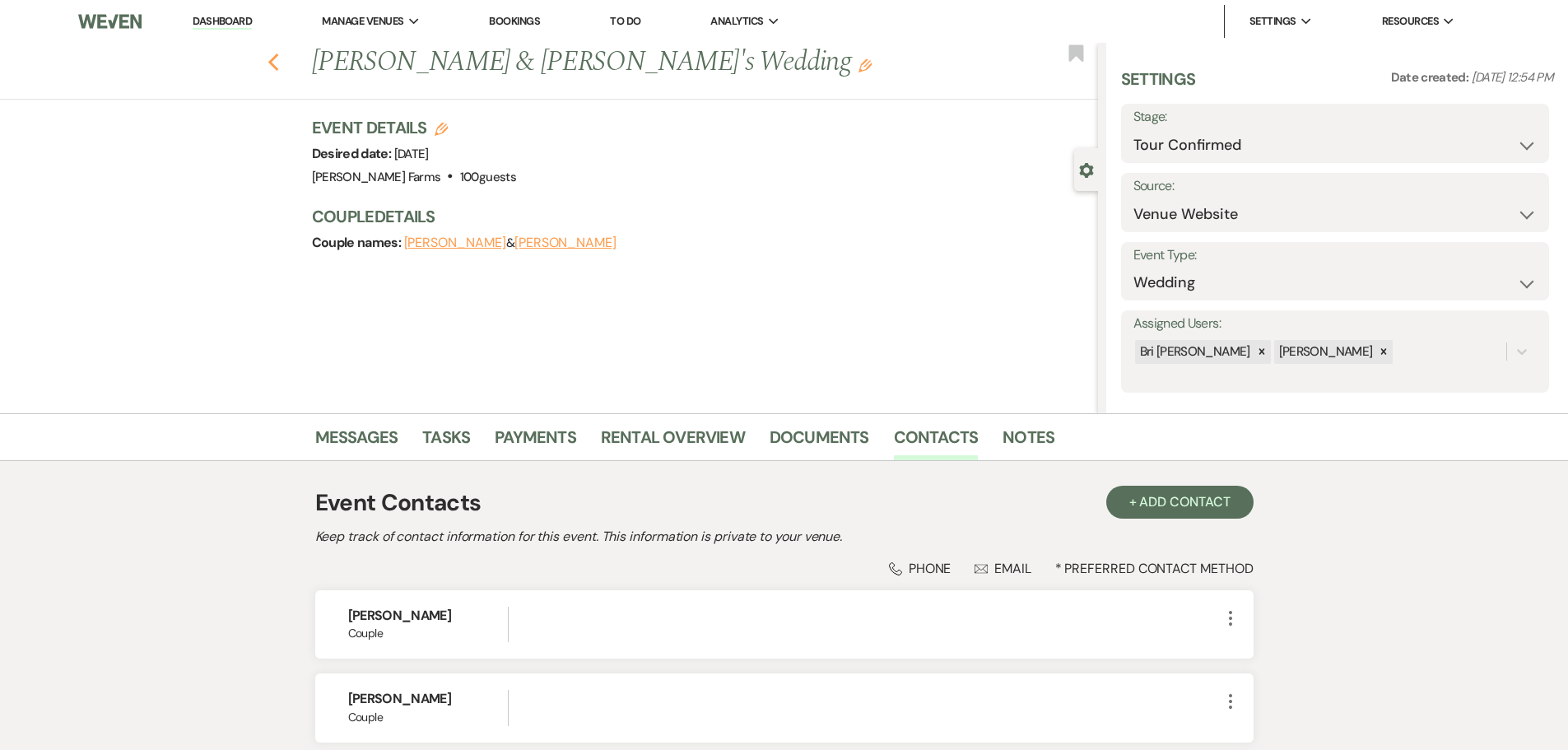
click at [276, 65] on use "button" at bounding box center [273, 63] width 11 height 18
select select "4"
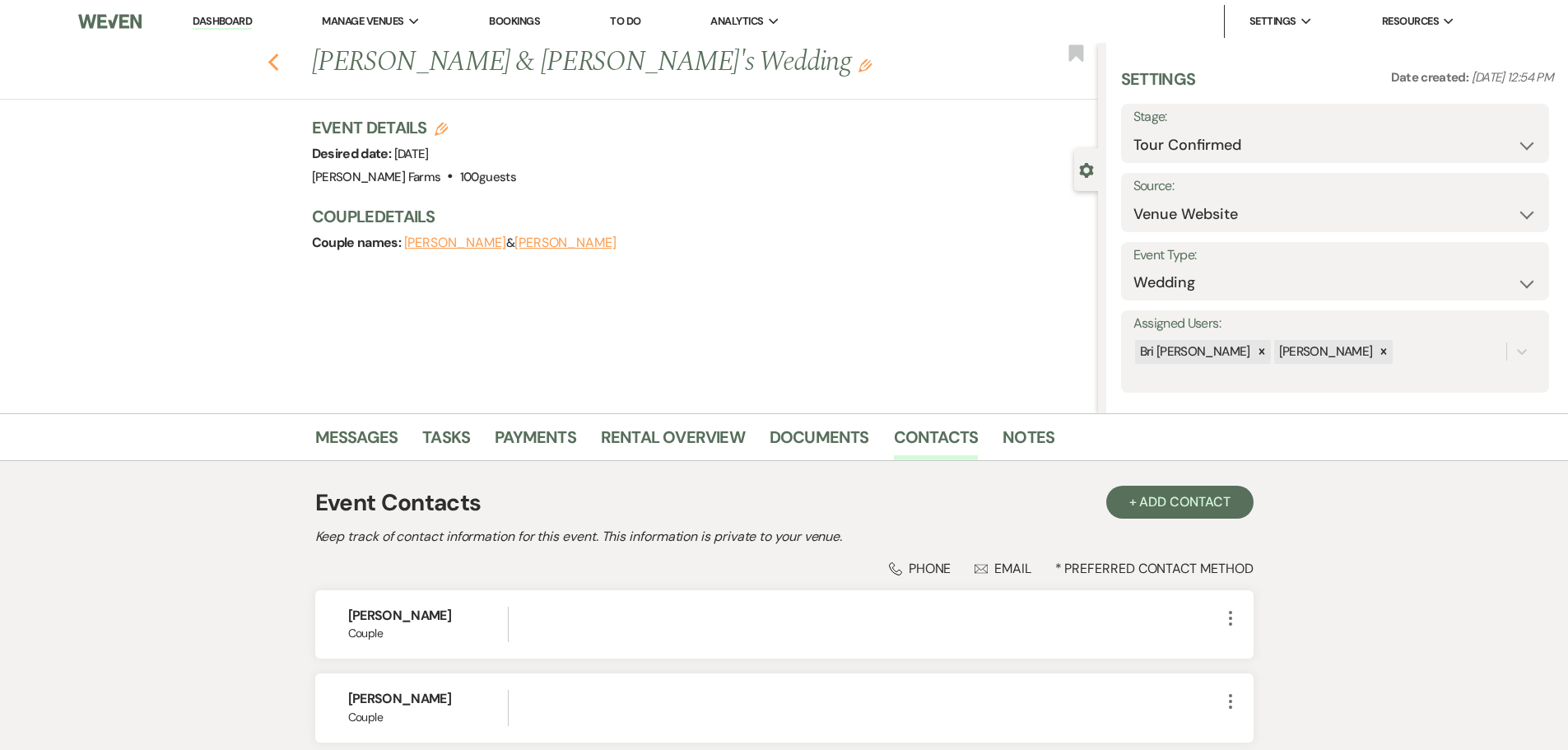
select select "4"
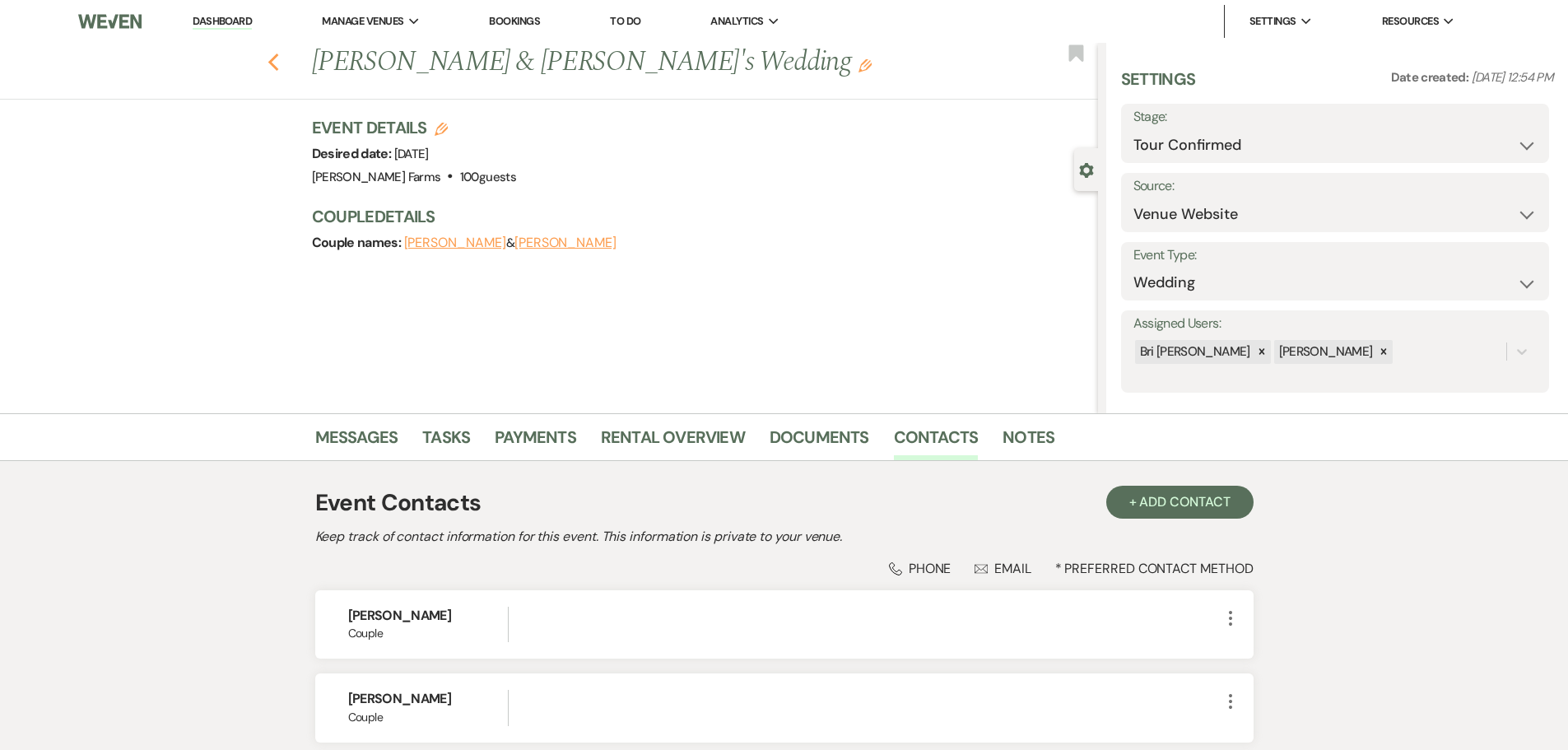
select select "4"
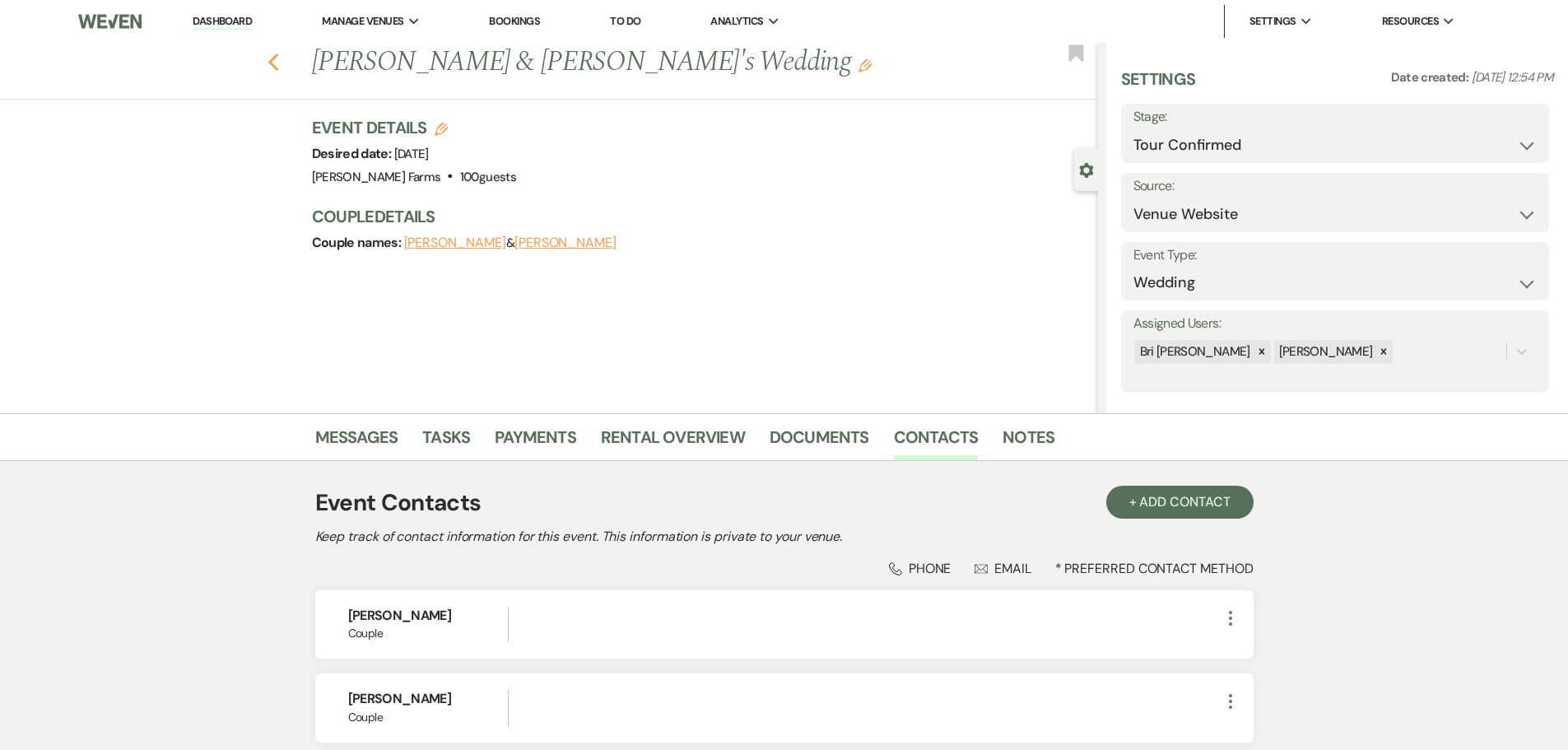
select select "4"
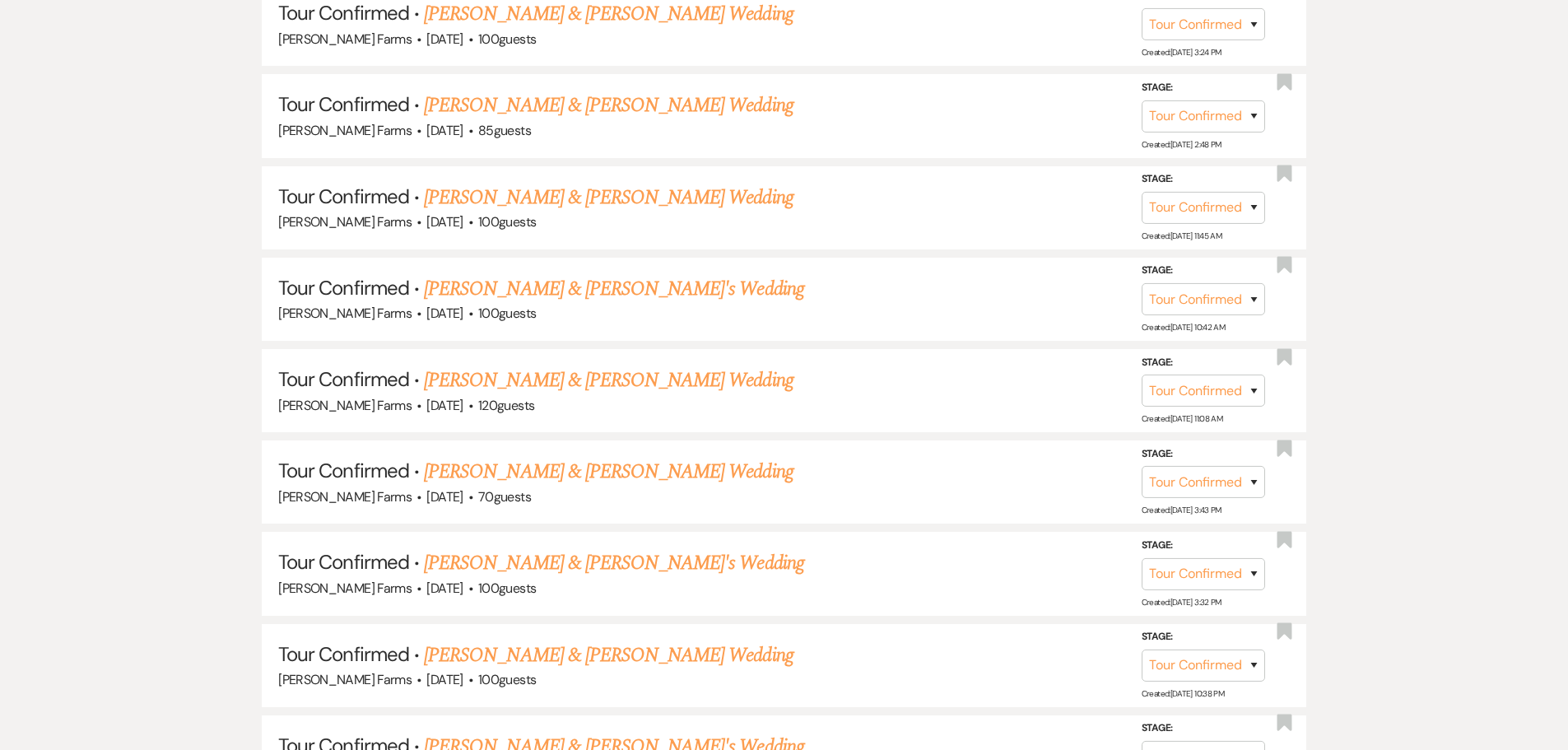
scroll to position [824, 0]
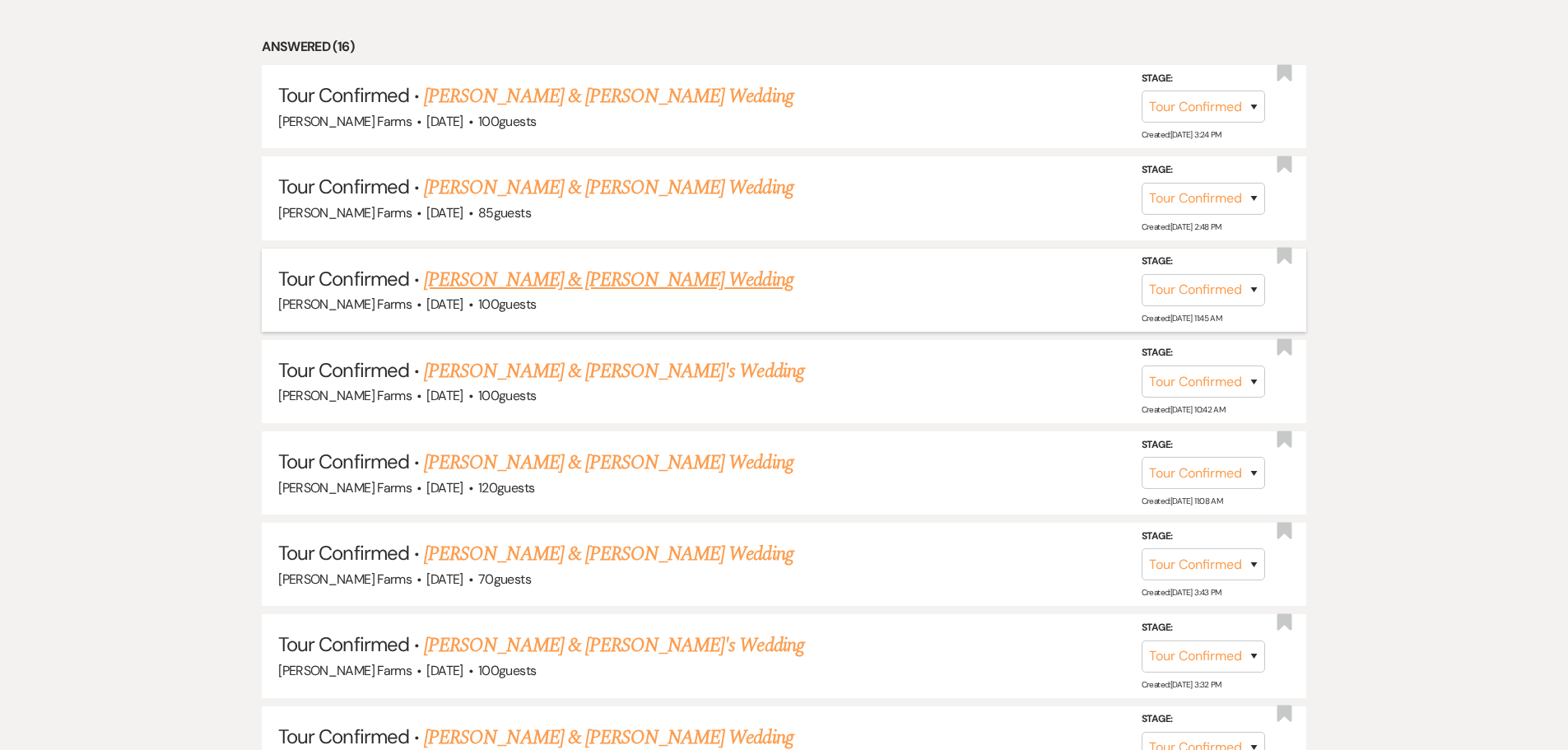
click at [675, 279] on link "Luis Méndez & Raquel Barraza's Wedding" at bounding box center [608, 279] width 368 height 29
select select "4"
select select "5"
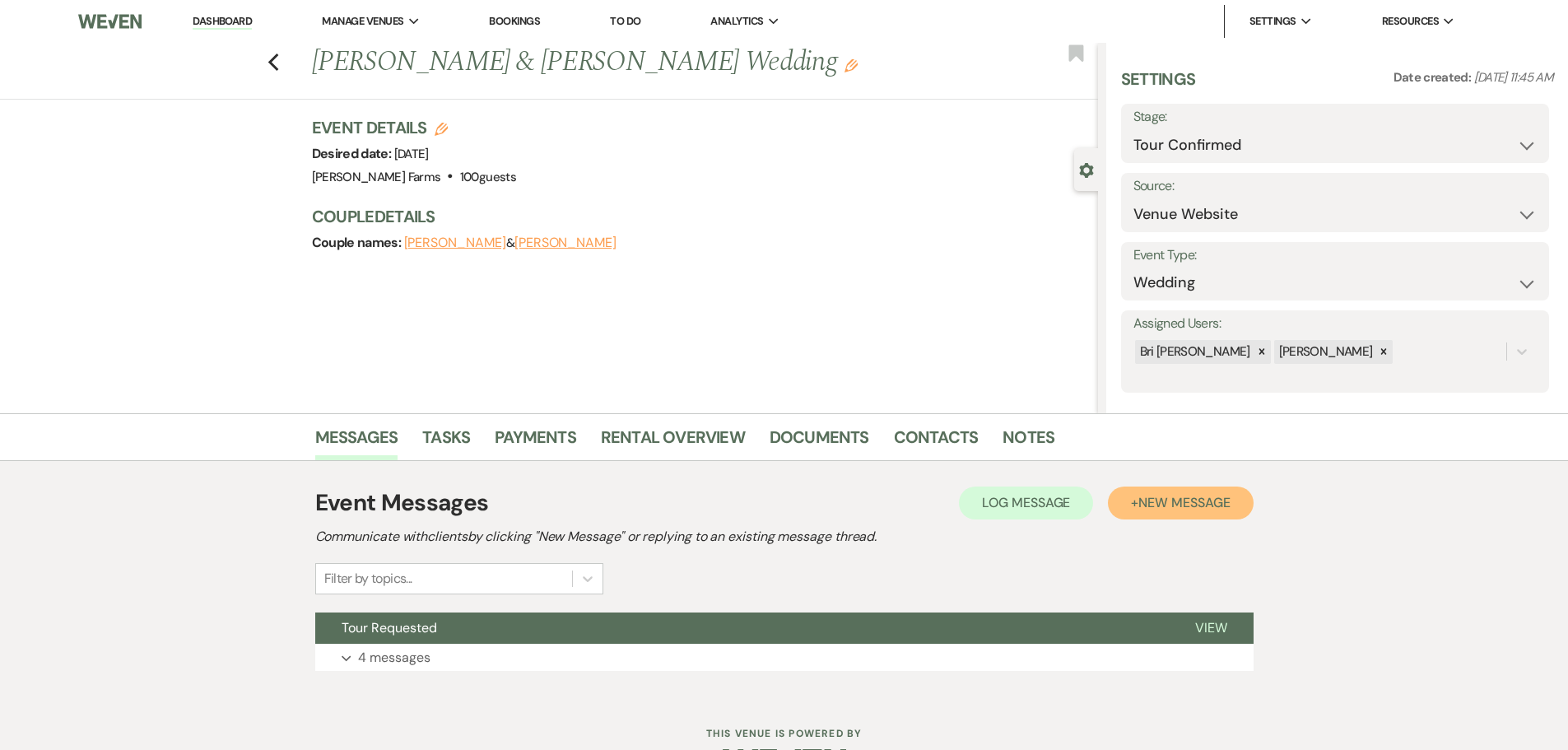
click at [1161, 506] on span "New Message" at bounding box center [1184, 501] width 91 height 17
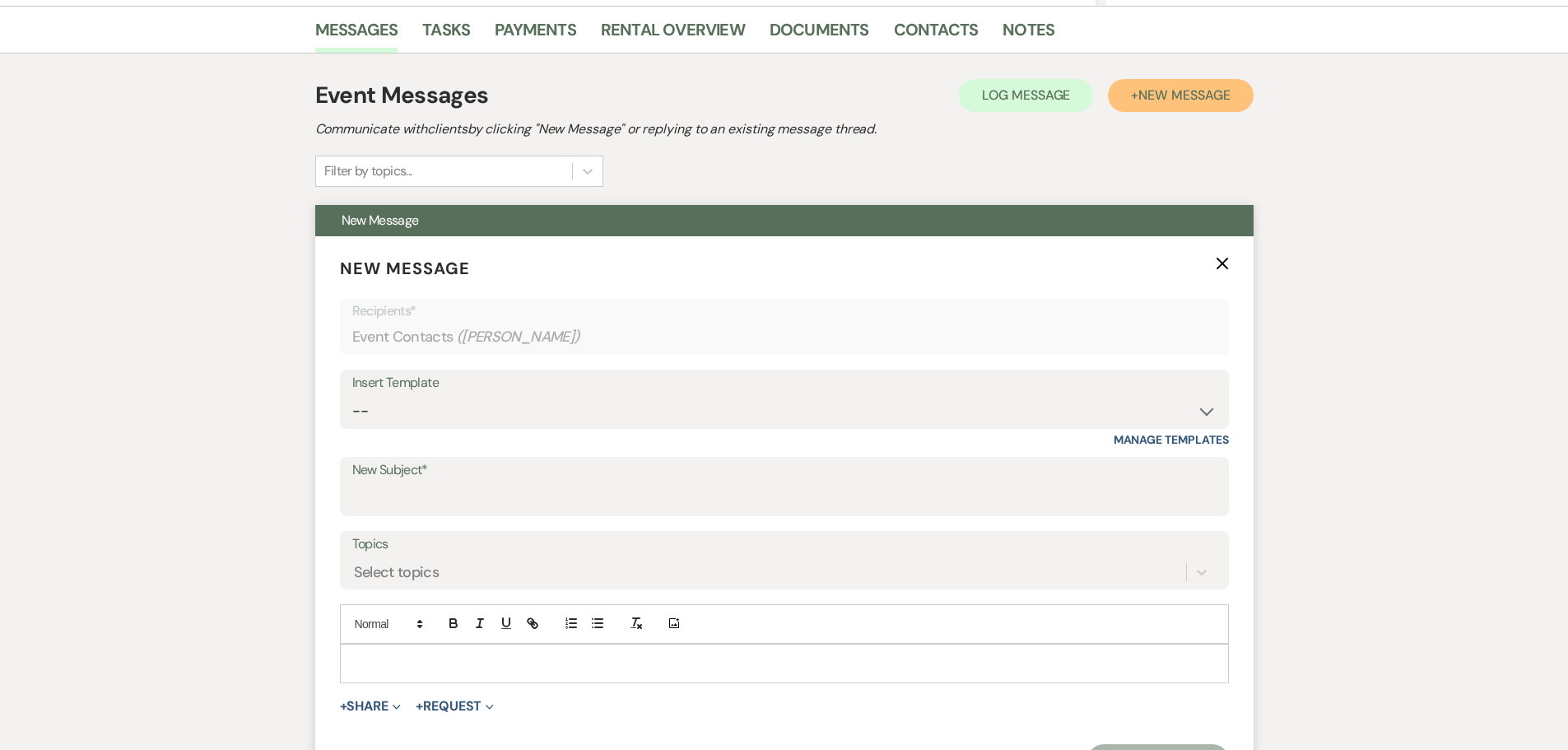
scroll to position [411, 0]
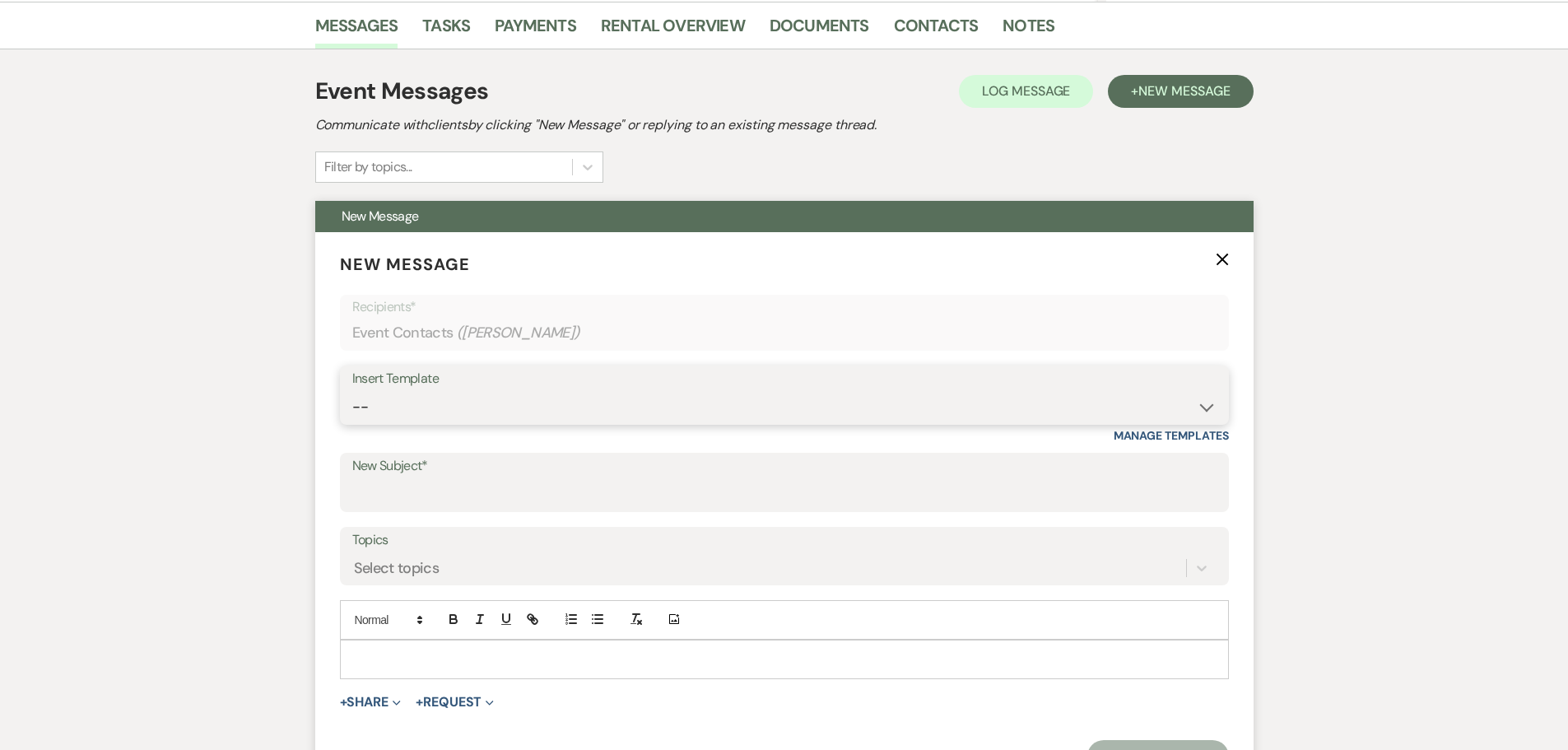
click at [644, 402] on select "-- Tour Request Response Follow Up Contract (Pre-Booked Leads) Weven Planning P…" at bounding box center [784, 407] width 864 height 32
select select "2251"
click at [352, 391] on select "-- Tour Request Response Follow Up Contract (Pre-Booked Leads) Weven Planning P…" at bounding box center [784, 407] width 864 height 32
type input "Quote and More Info from [PERSON_NAME] Farms"
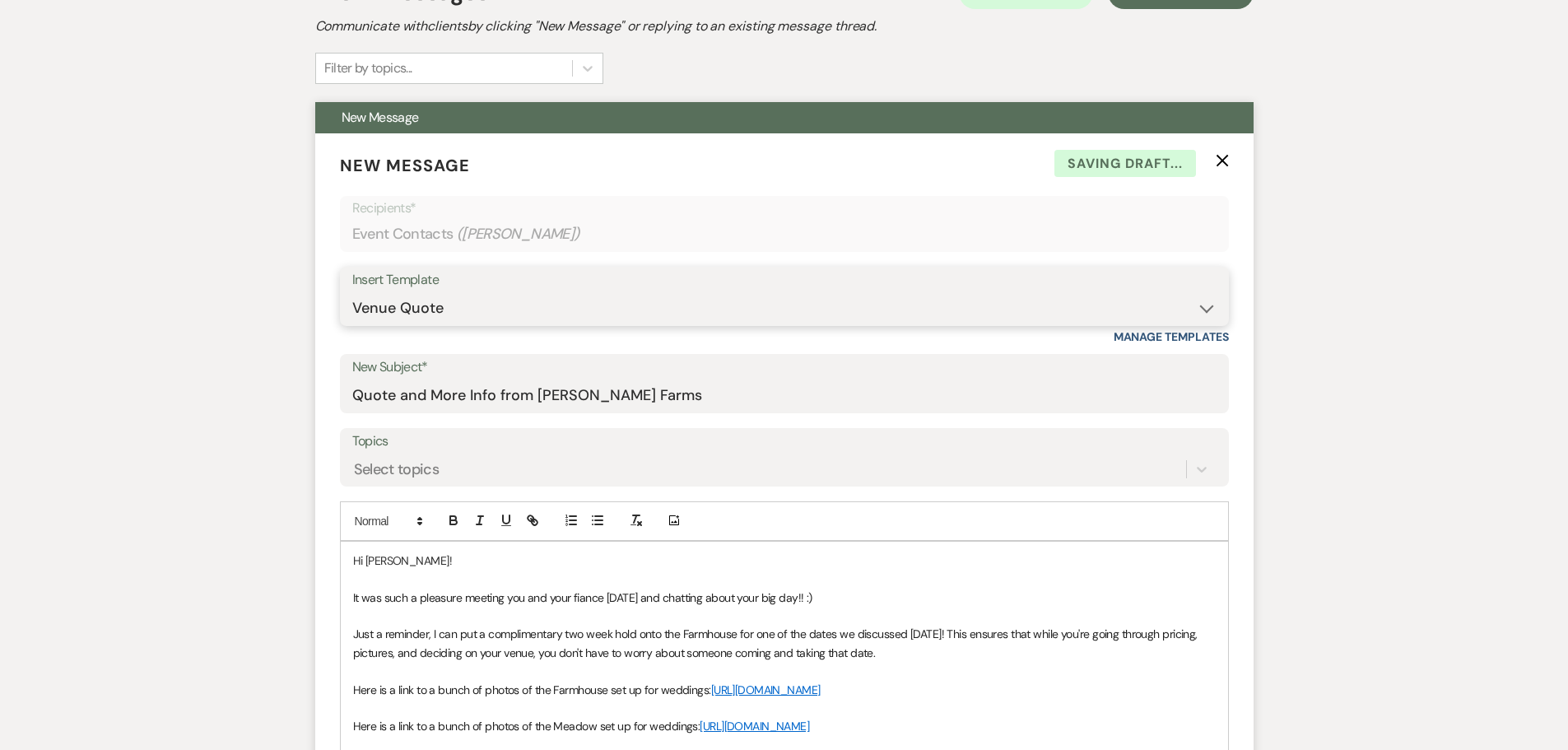
scroll to position [658, 0]
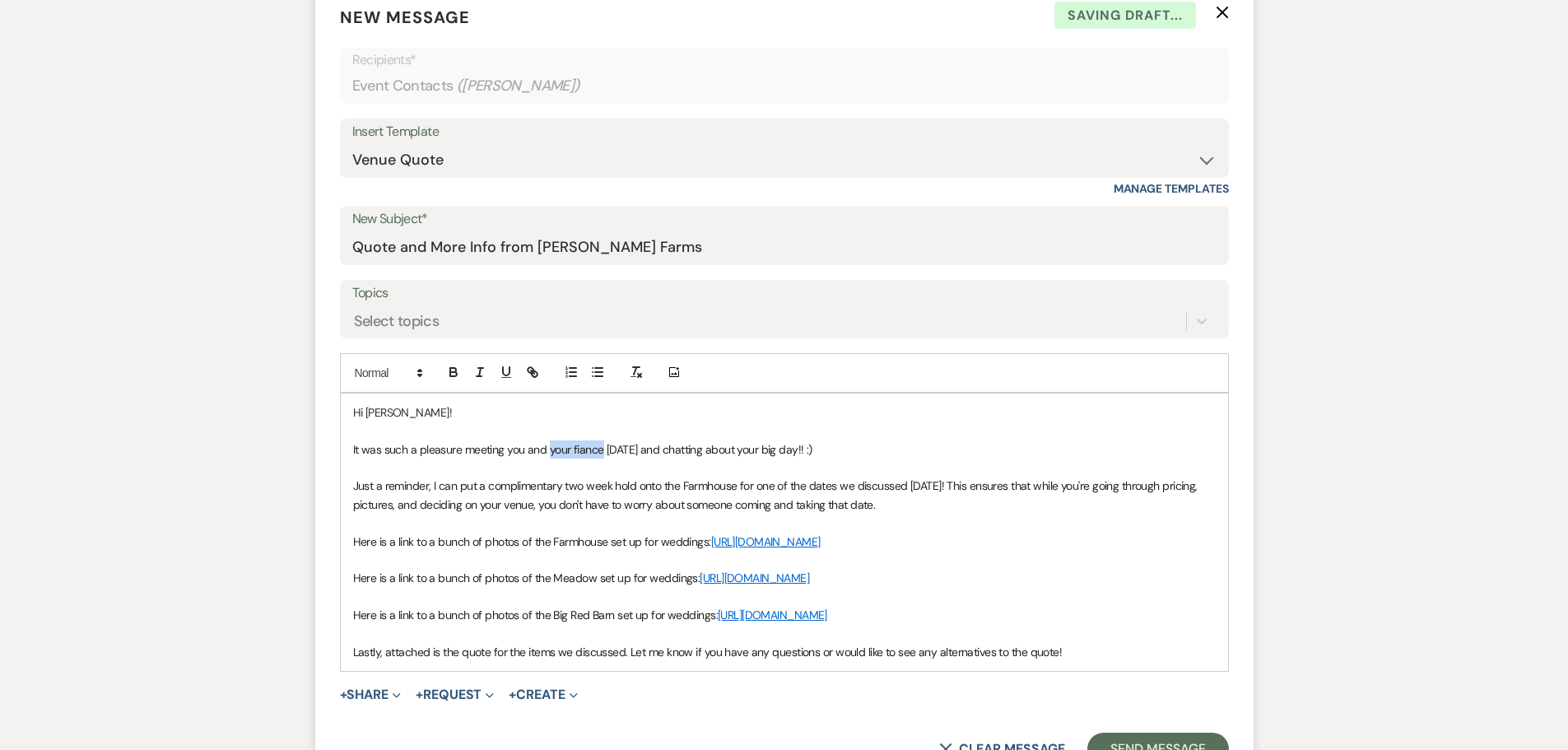
drag, startPoint x: 547, startPoint y: 451, endPoint x: 599, endPoint y: 451, distance: 52.0
click at [599, 451] on span "It was such a pleasure meeting you and your fiance today and chatting about you…" at bounding box center [583, 449] width 459 height 15
click at [452, 488] on span "Just a reminder, I can put a complimentary two week hold onto the Farmhouse for…" at bounding box center [777, 494] width 847 height 33
drag, startPoint x: 761, startPoint y: 487, endPoint x: 940, endPoint y: 493, distance: 179.1
click at [940, 493] on p "Just a reminder, I have put a complimentary two week hold onto the Farmhouse fo…" at bounding box center [784, 494] width 863 height 37
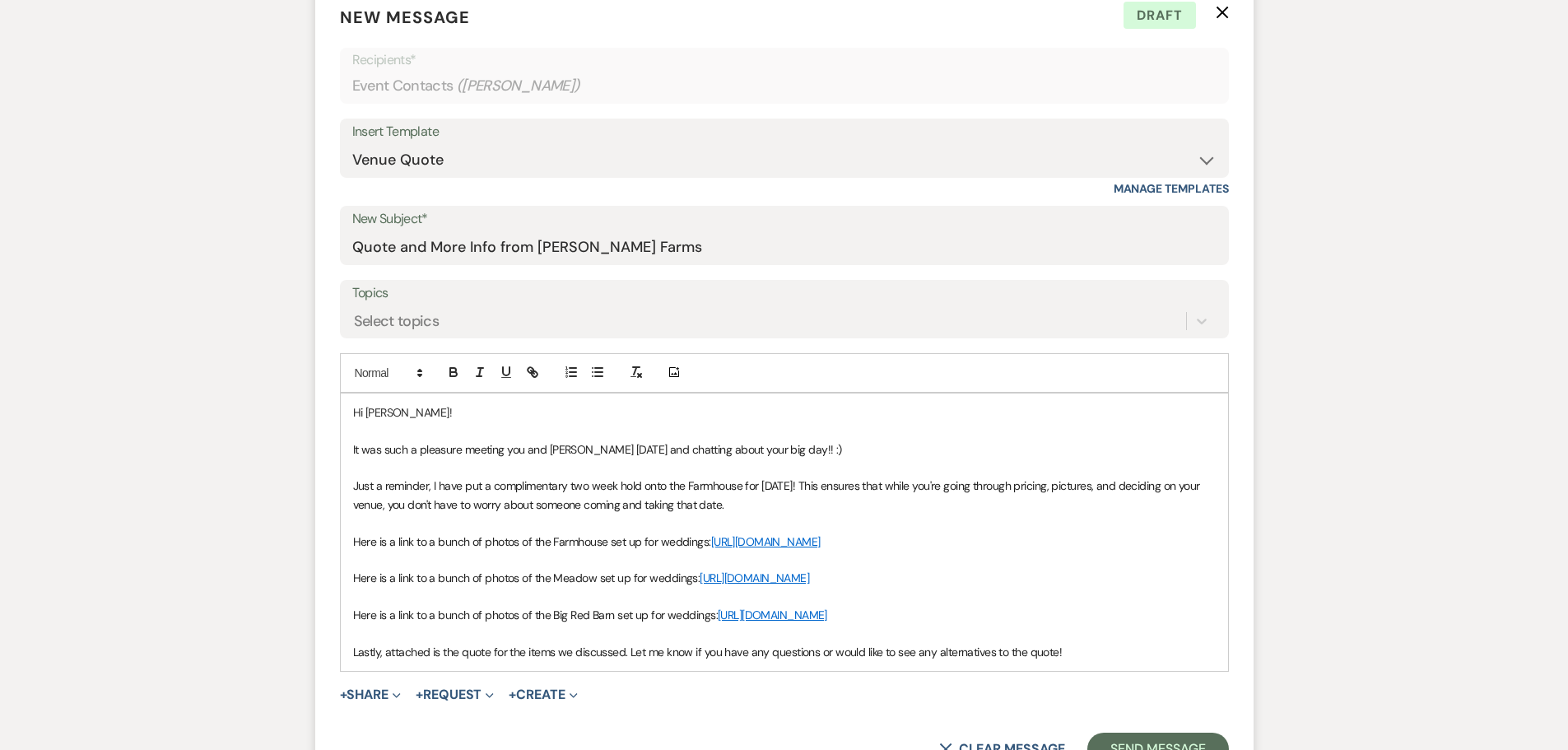
drag, startPoint x: 353, startPoint y: 599, endPoint x: 649, endPoint y: 670, distance: 304.4
click at [649, 670] on div "Hi Raquel! It was such a pleasure meeting you and Luis today and chatting about…" at bounding box center [784, 532] width 887 height 277
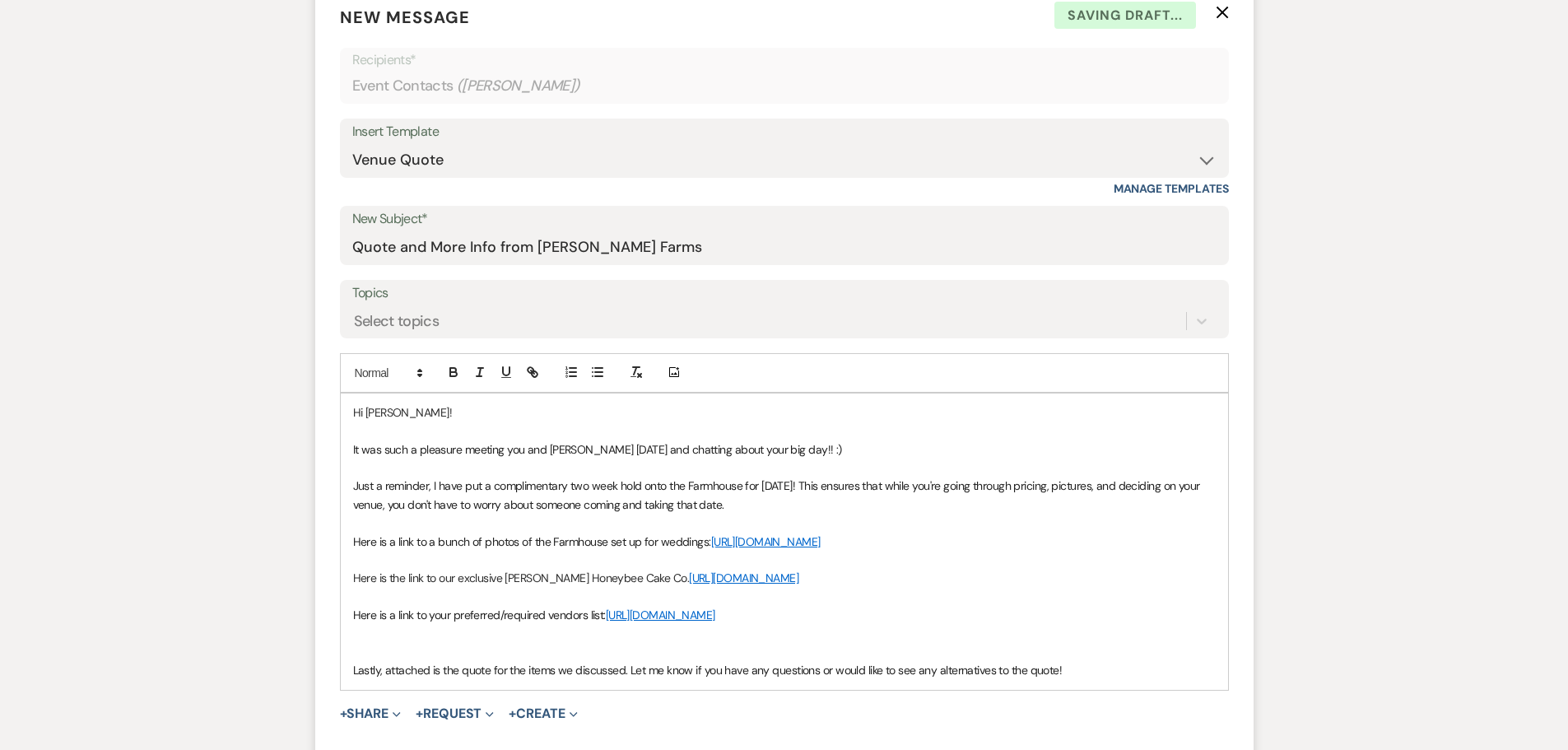
click at [400, 661] on p at bounding box center [784, 652] width 863 height 18
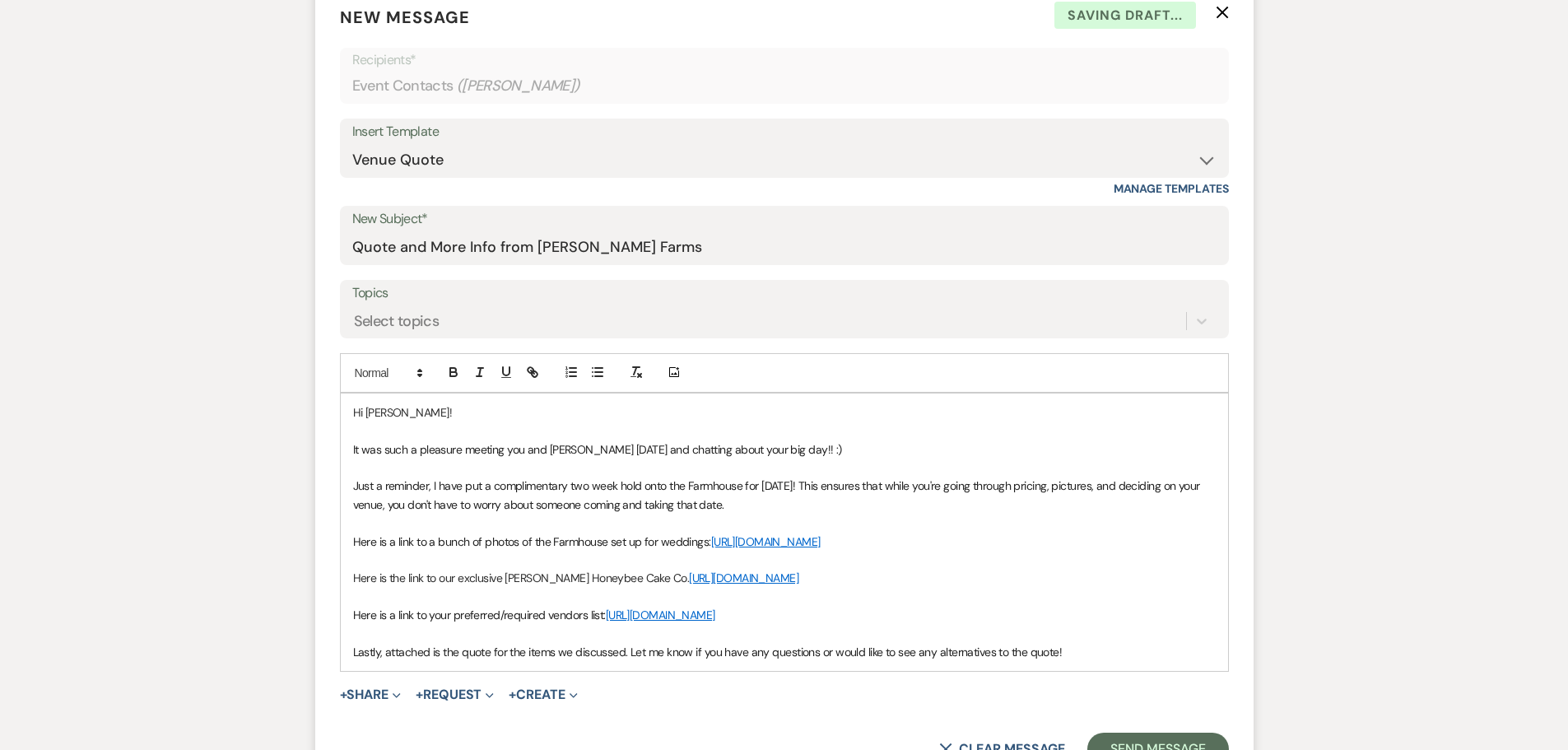
click at [1100, 661] on p "Lastly, attached is the quote for the items we discussed. Let me know if you ha…" at bounding box center [784, 652] width 863 height 18
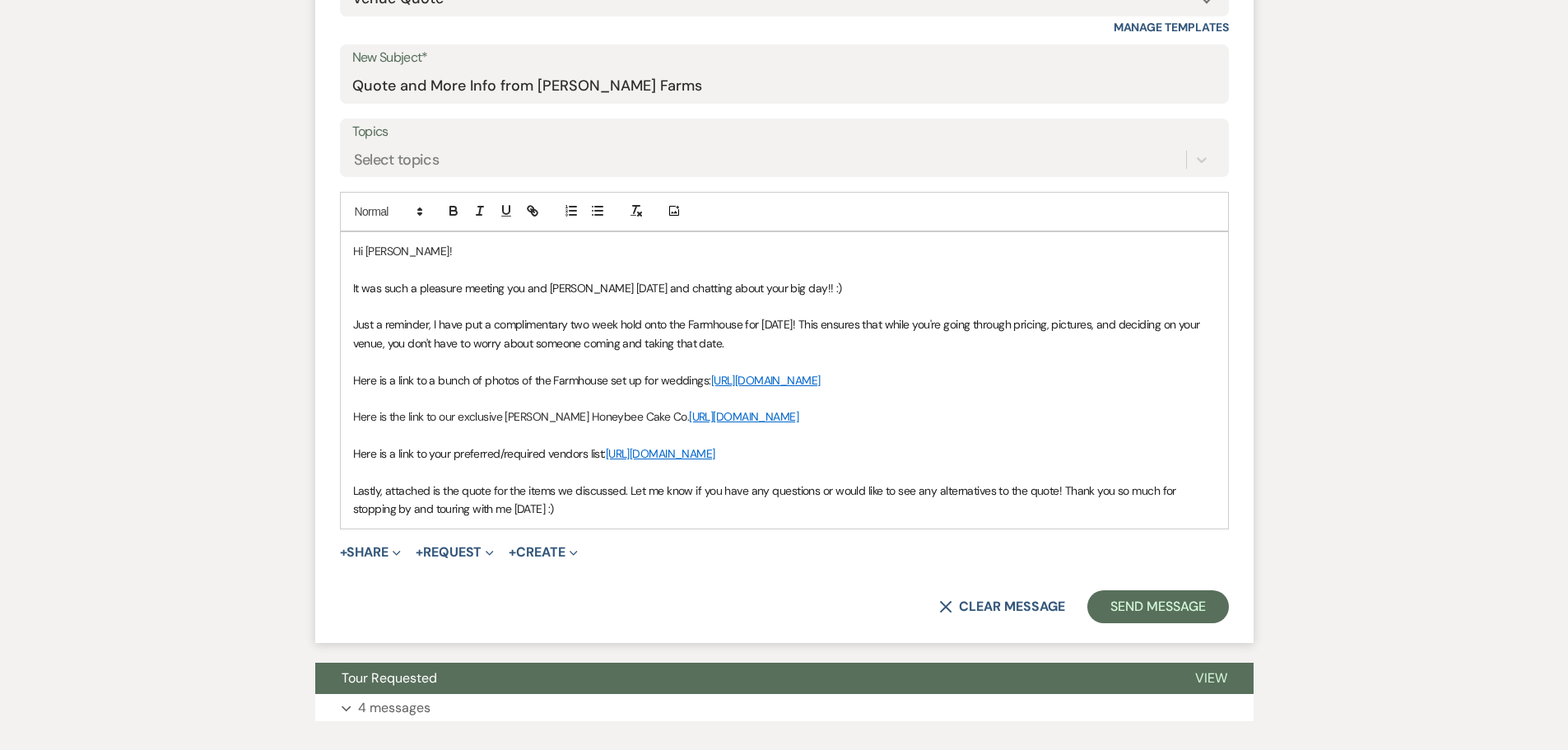
scroll to position [823, 0]
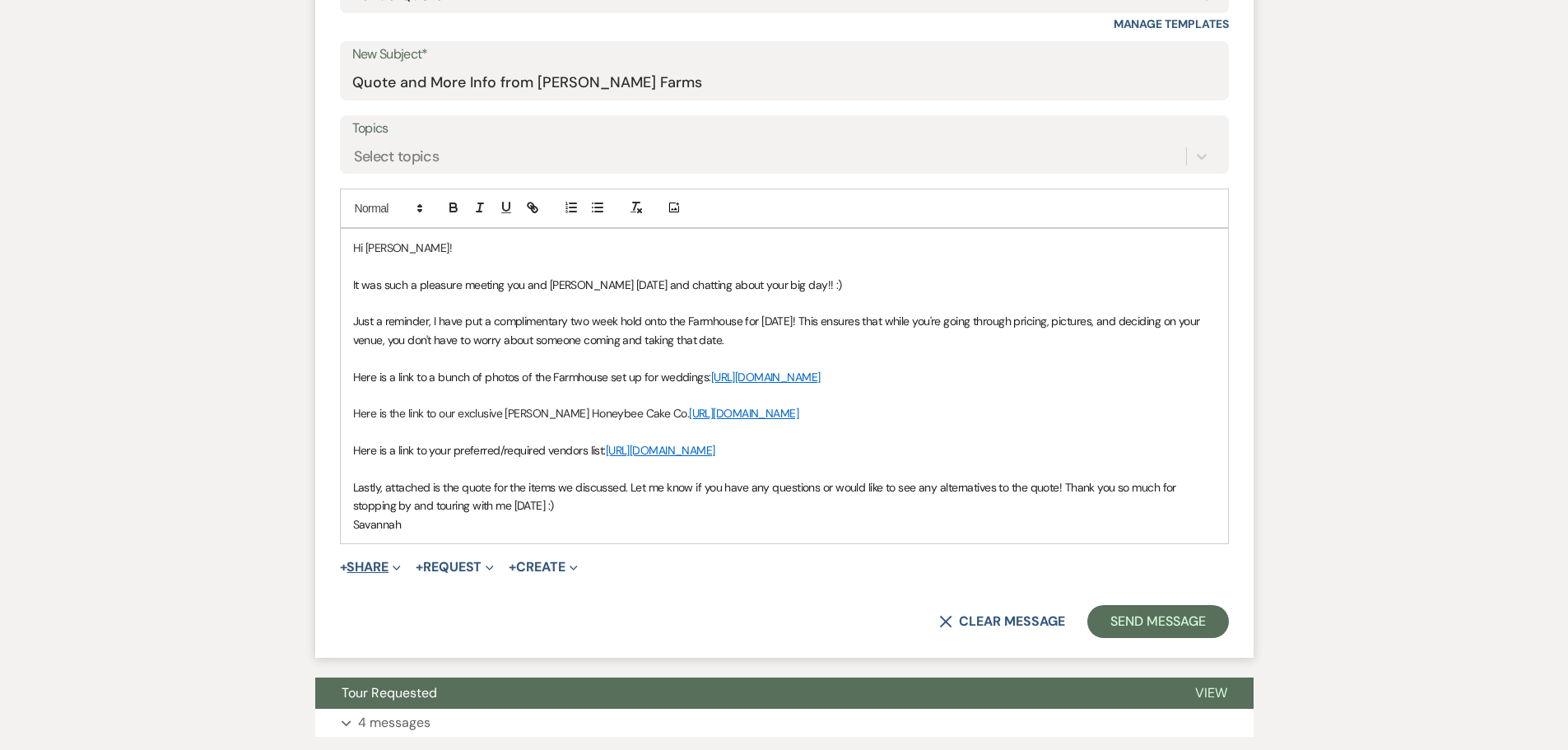
click at [400, 572] on icon "Expand" at bounding box center [396, 568] width 8 height 8
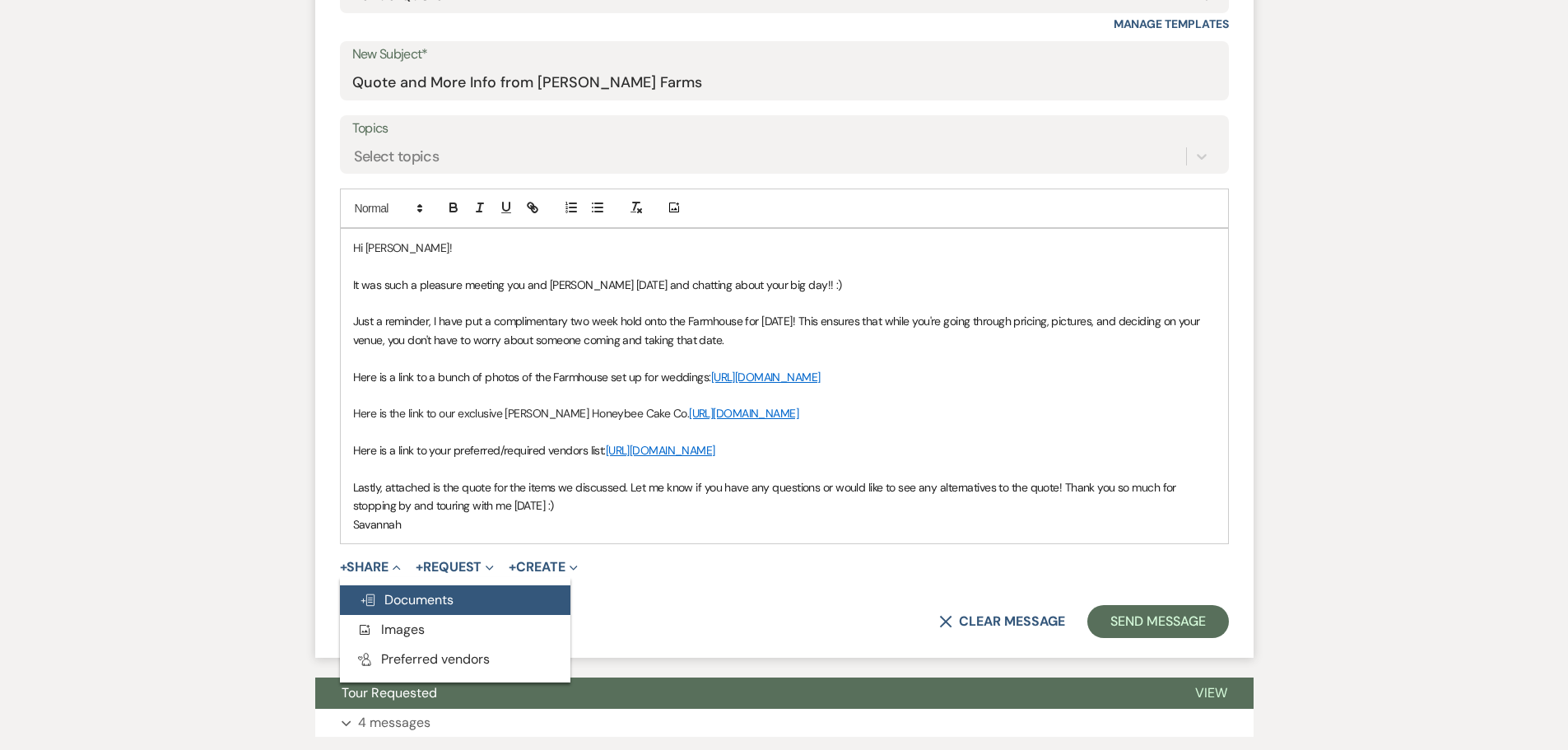
click at [425, 615] on button "Doc Upload Documents" at bounding box center [455, 599] width 231 height 29
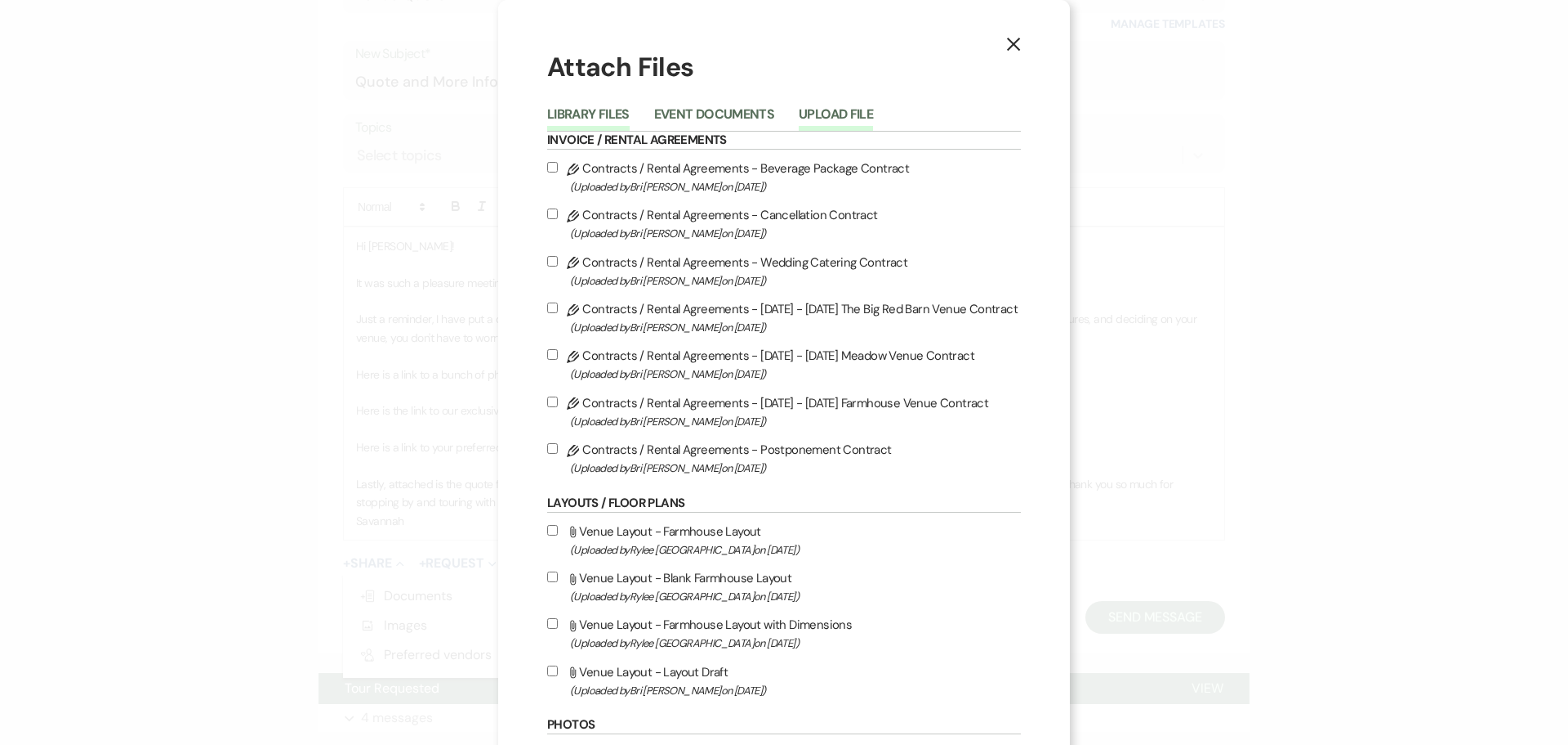
click at [841, 126] on button "Upload File" at bounding box center [836, 120] width 75 height 23
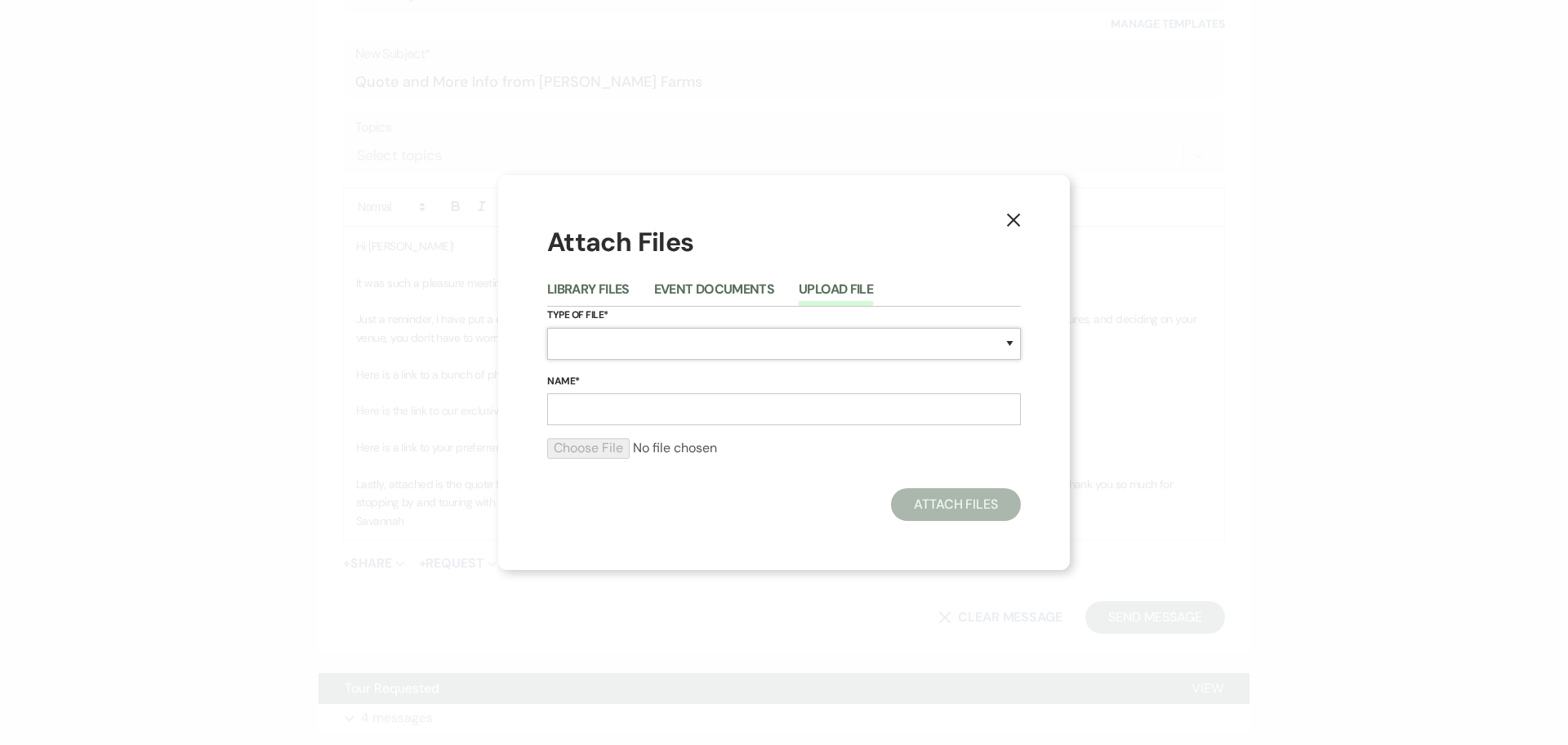
click at [799, 337] on select "Special Event Insurance Vendor Certificate of Insurance Contracts / Rental Agre…" at bounding box center [784, 344] width 474 height 32
select select "8"
click at [548, 328] on select "Special Event Insurance Vendor Certificate of Insurance Contracts / Rental Agre…" at bounding box center [784, 344] width 474 height 32
click at [710, 424] on input "Name*" at bounding box center [784, 409] width 474 height 32
type input "Farmhouse Quote"
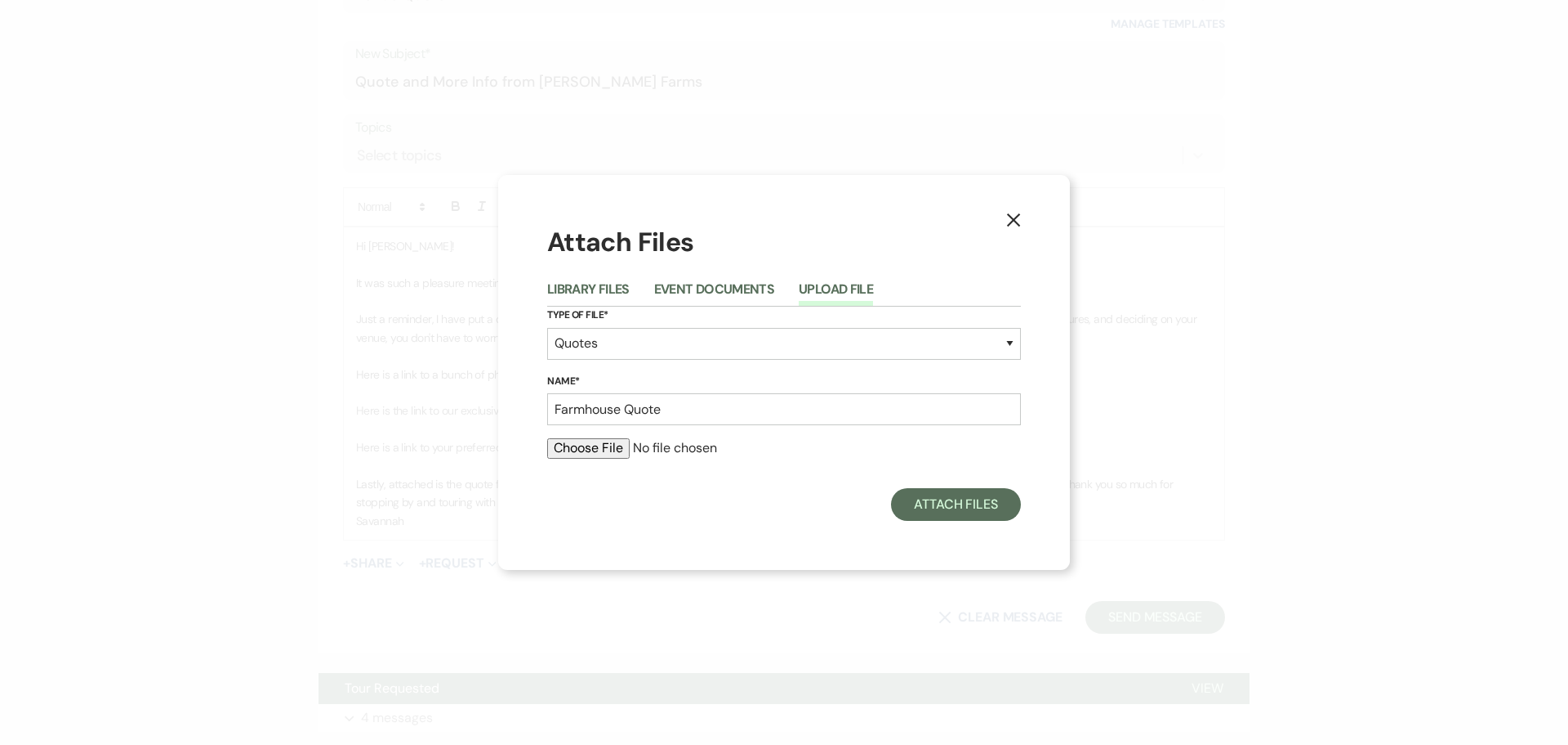
click at [601, 448] on input "file" at bounding box center [784, 448] width 474 height 20
type input "C:\fakepath\FARMHOUSE WEDDING QUOTE - Barraza_Mendez.docx.pdf"
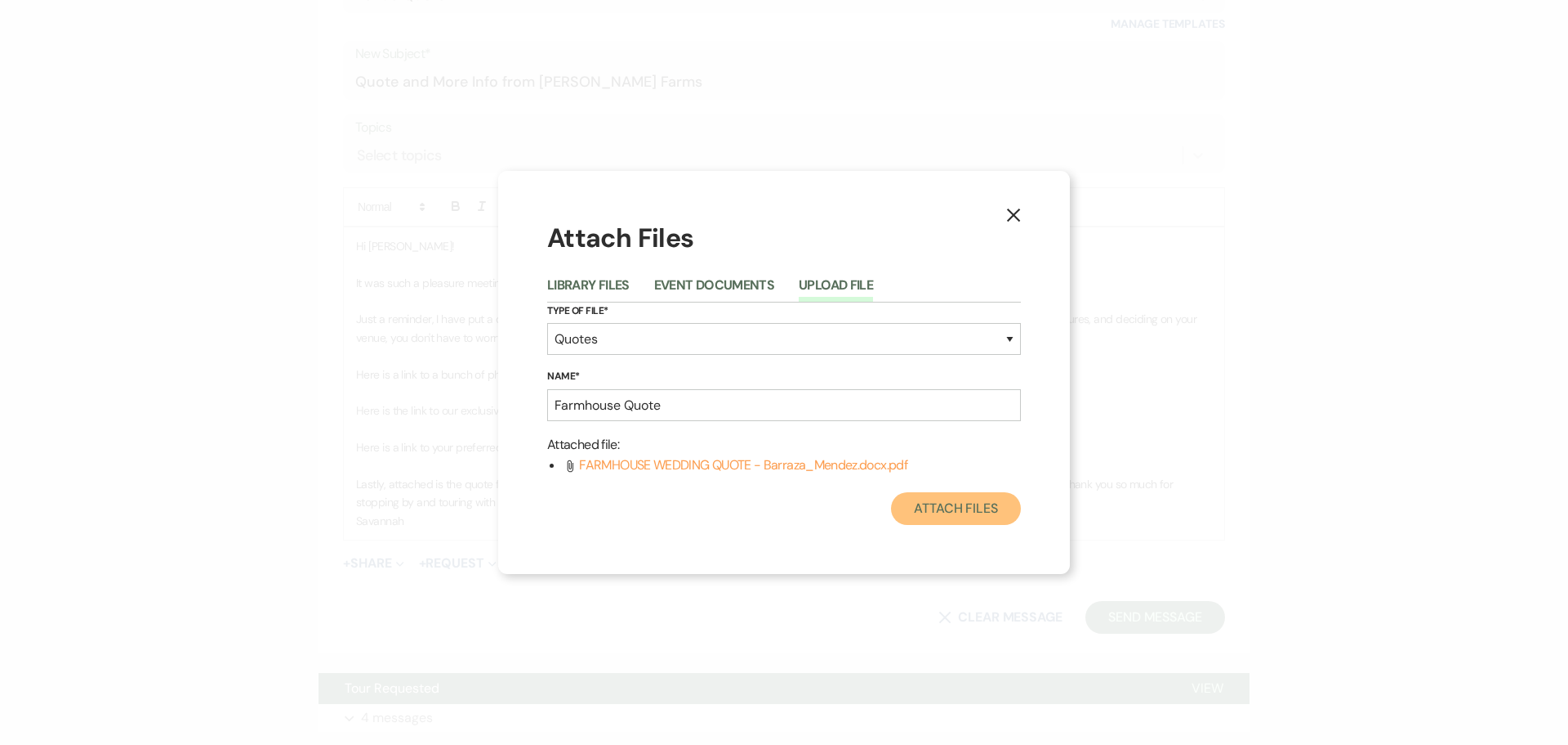
click at [980, 505] on button "Attach Files" at bounding box center [956, 508] width 130 height 33
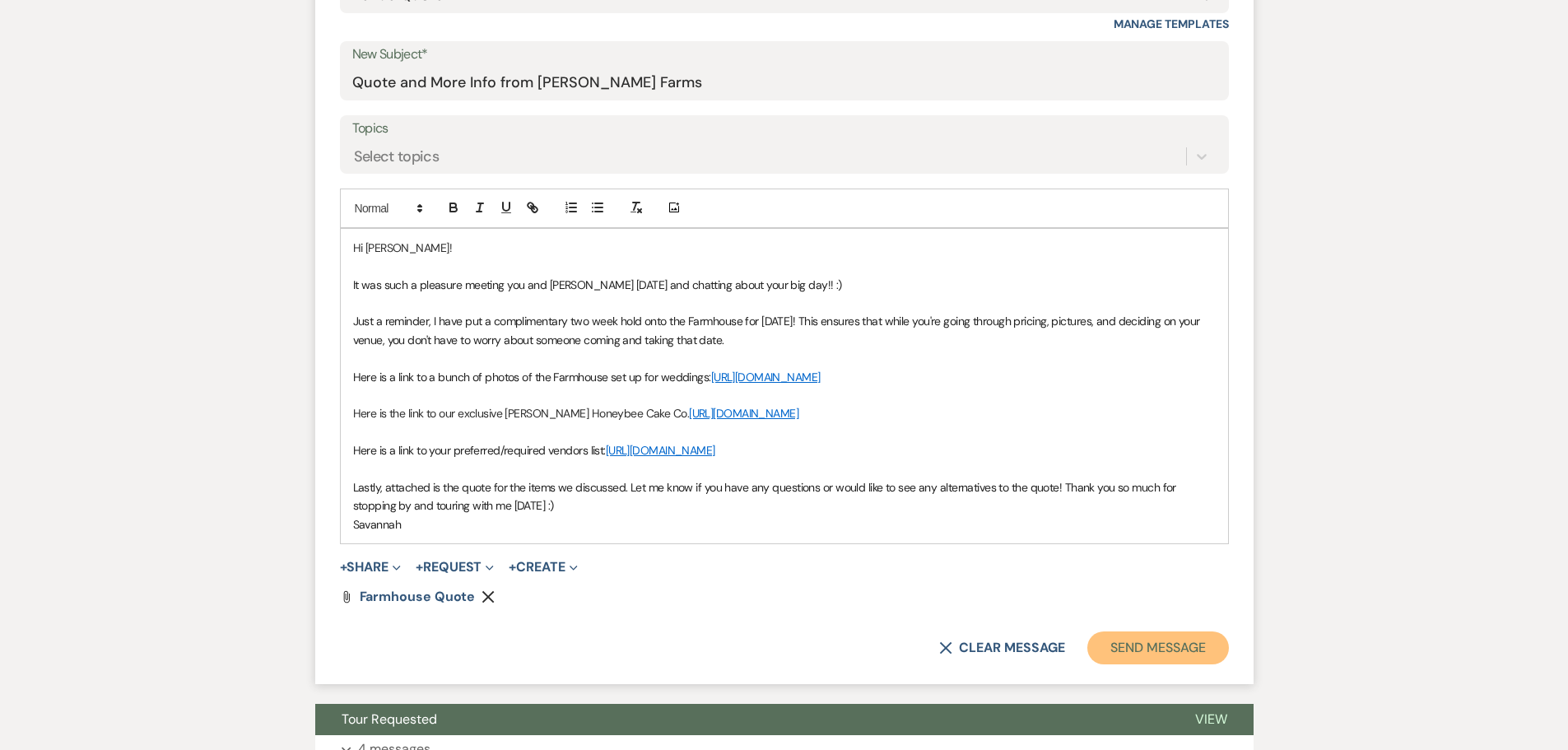
click at [1161, 664] on button "Send Message" at bounding box center [1157, 647] width 140 height 33
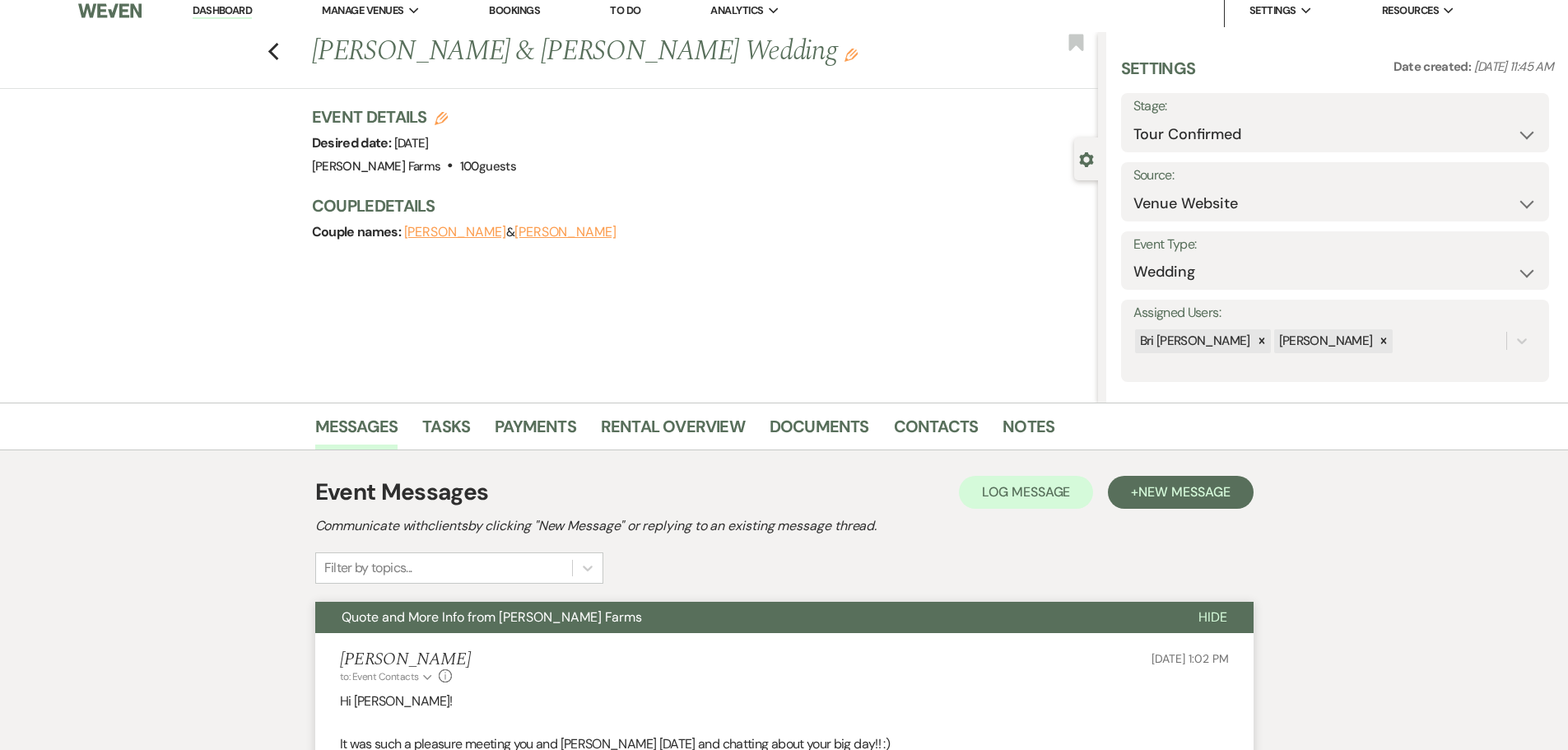
scroll to position [0, 0]
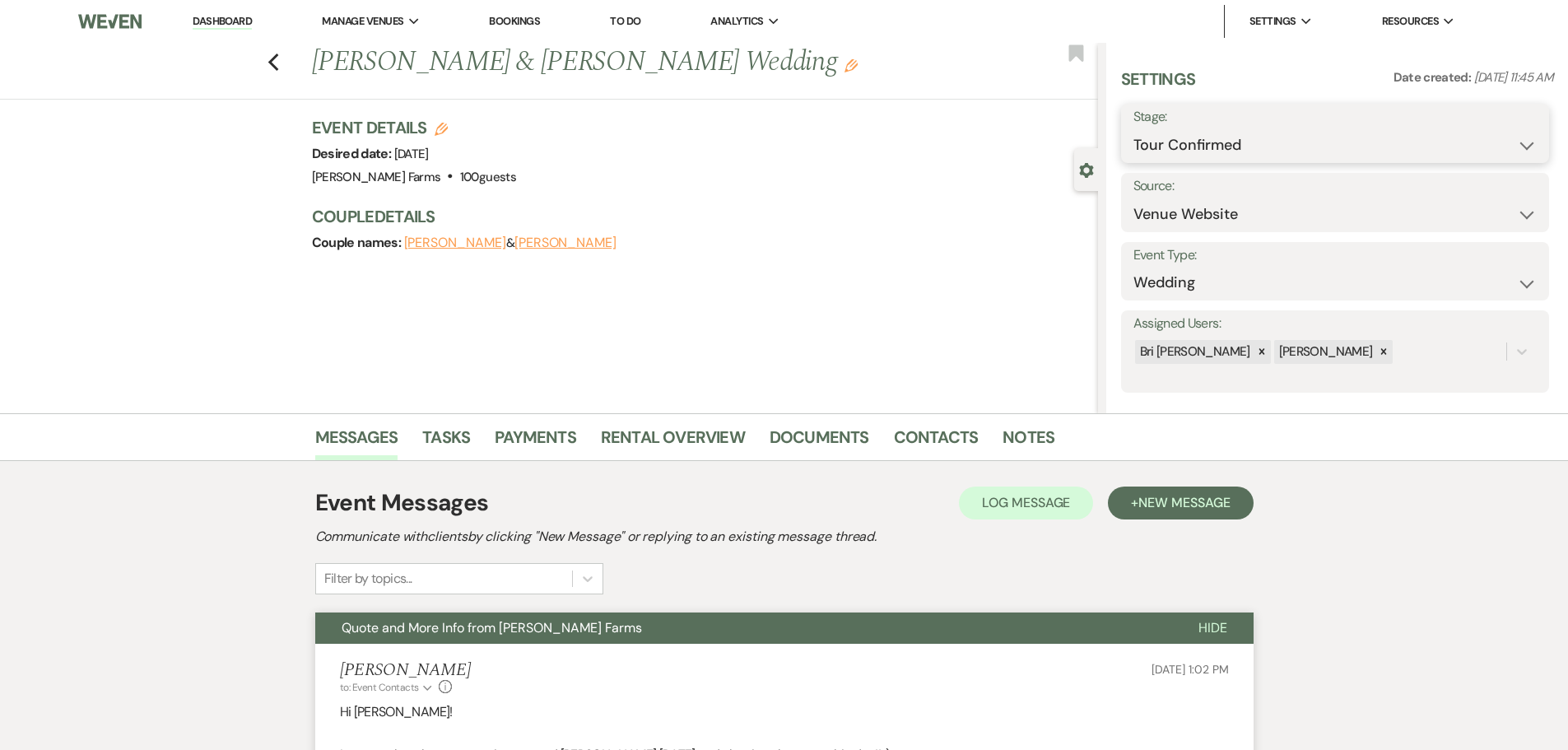
click at [1317, 131] on select "Inquiry Follow Up Tour Requested Tour Confirmed Toured Proposal Sent Booked Lost" at bounding box center [1335, 146] width 403 height 32
click at [1273, 146] on select "Inquiry Follow Up Tour Requested Tour Confirmed Toured Proposal Sent Booked Lost" at bounding box center [1335, 146] width 403 height 32
select select "6"
click at [1134, 130] on select "Inquiry Follow Up Tour Requested Tour Confirmed Toured Proposal Sent Booked Lost" at bounding box center [1335, 146] width 403 height 32
click at [1479, 139] on button "Save" at bounding box center [1502, 133] width 93 height 33
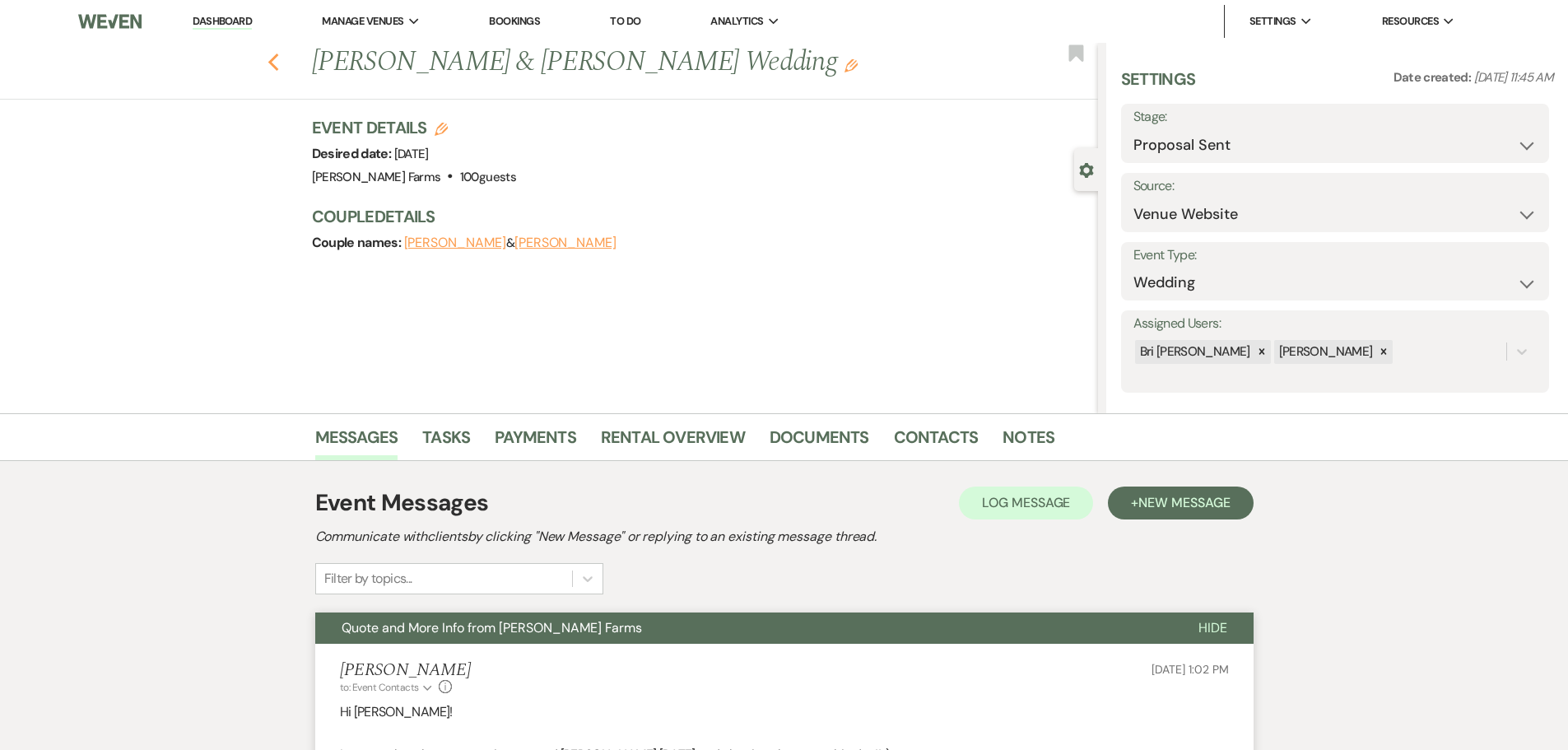
click at [274, 65] on icon "Previous" at bounding box center [274, 63] width 13 height 20
select select "4"
select select "6"
select select "4"
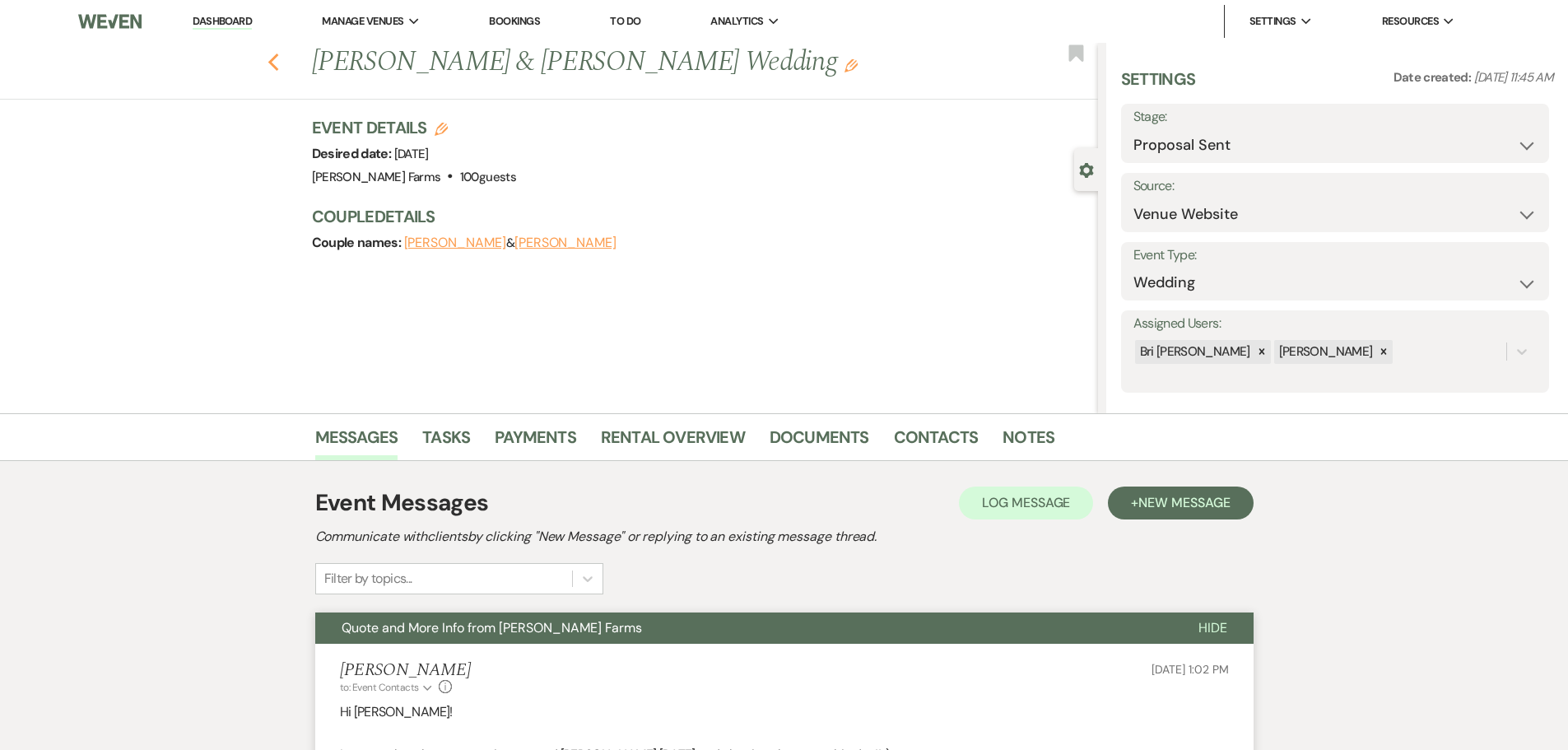
select select "4"
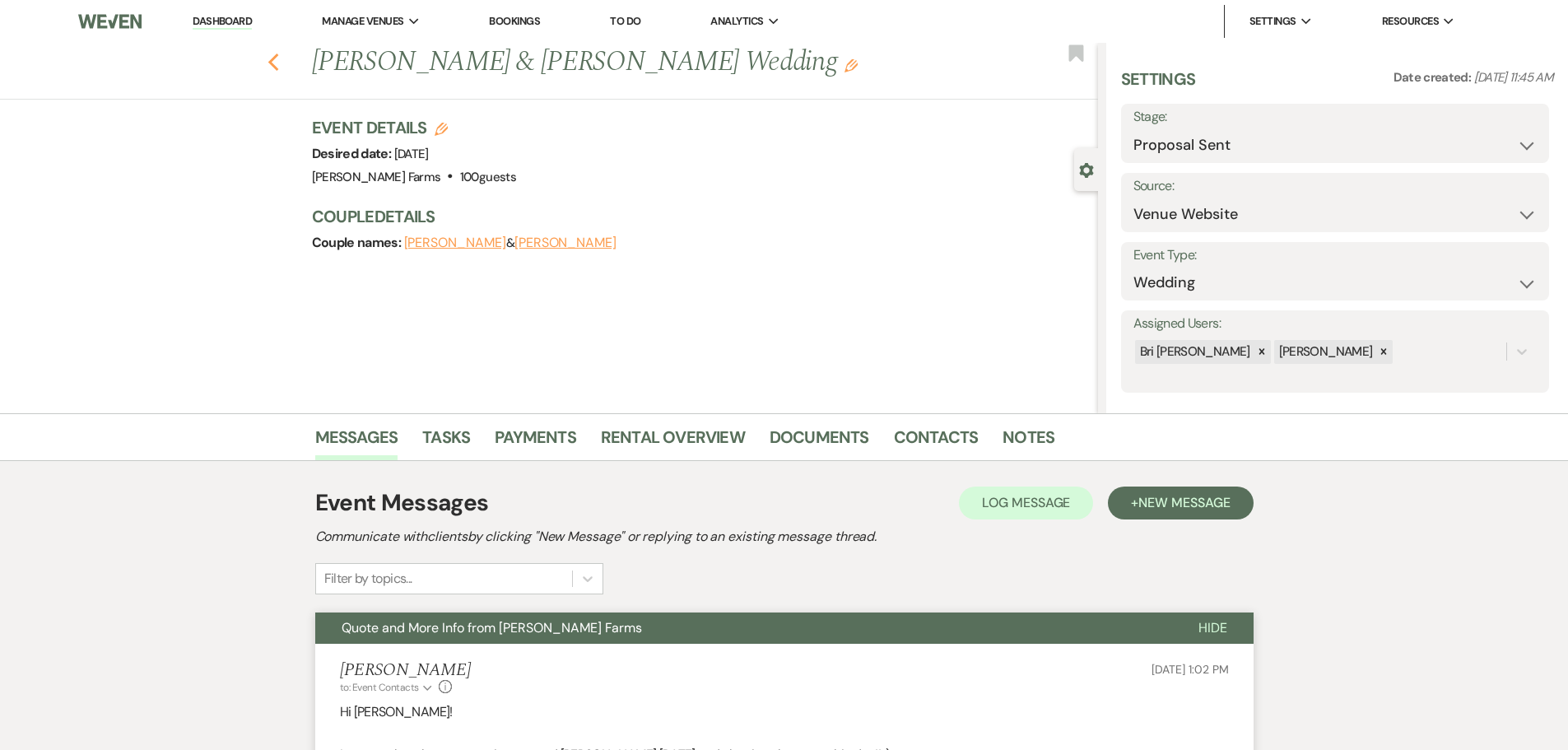
select select "4"
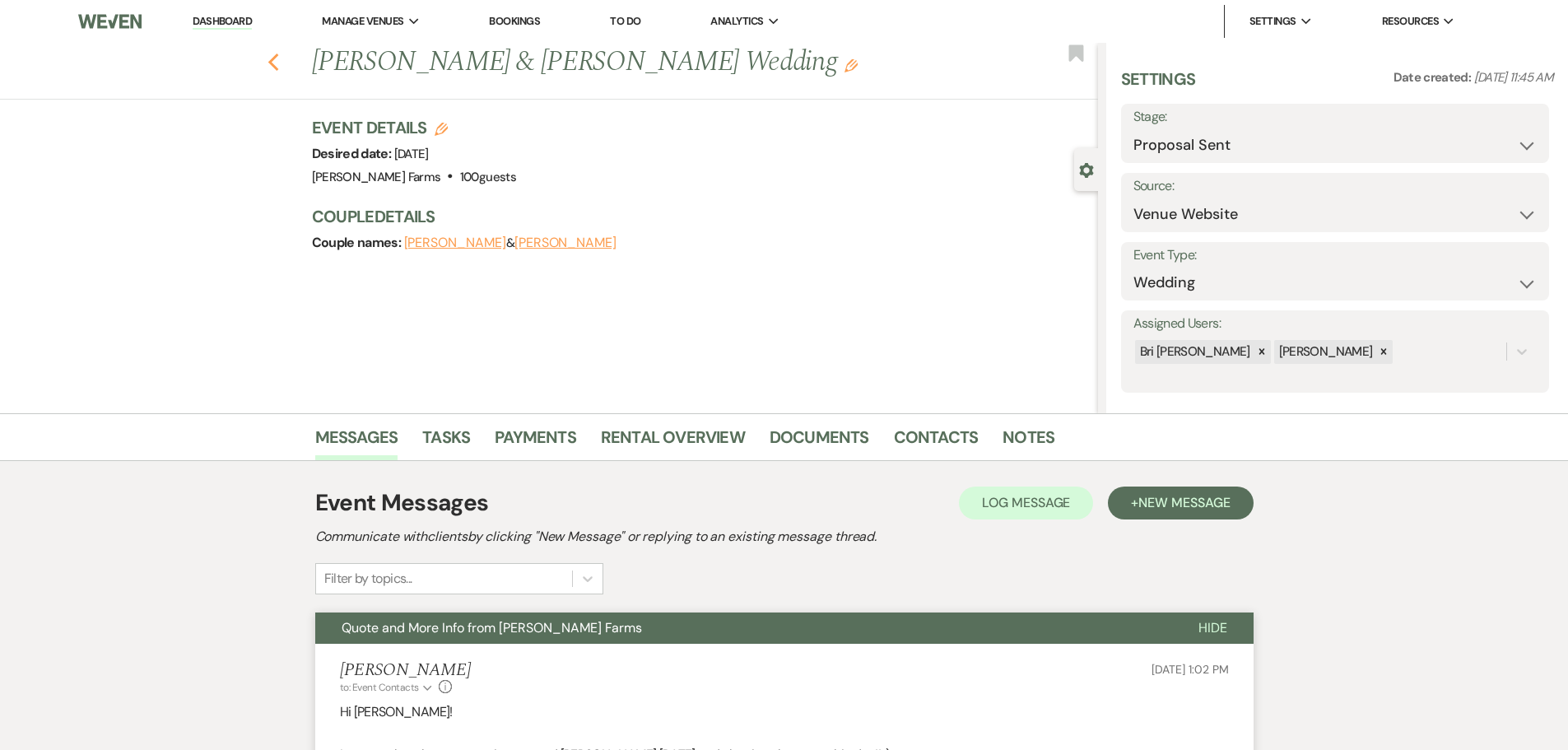
select select "4"
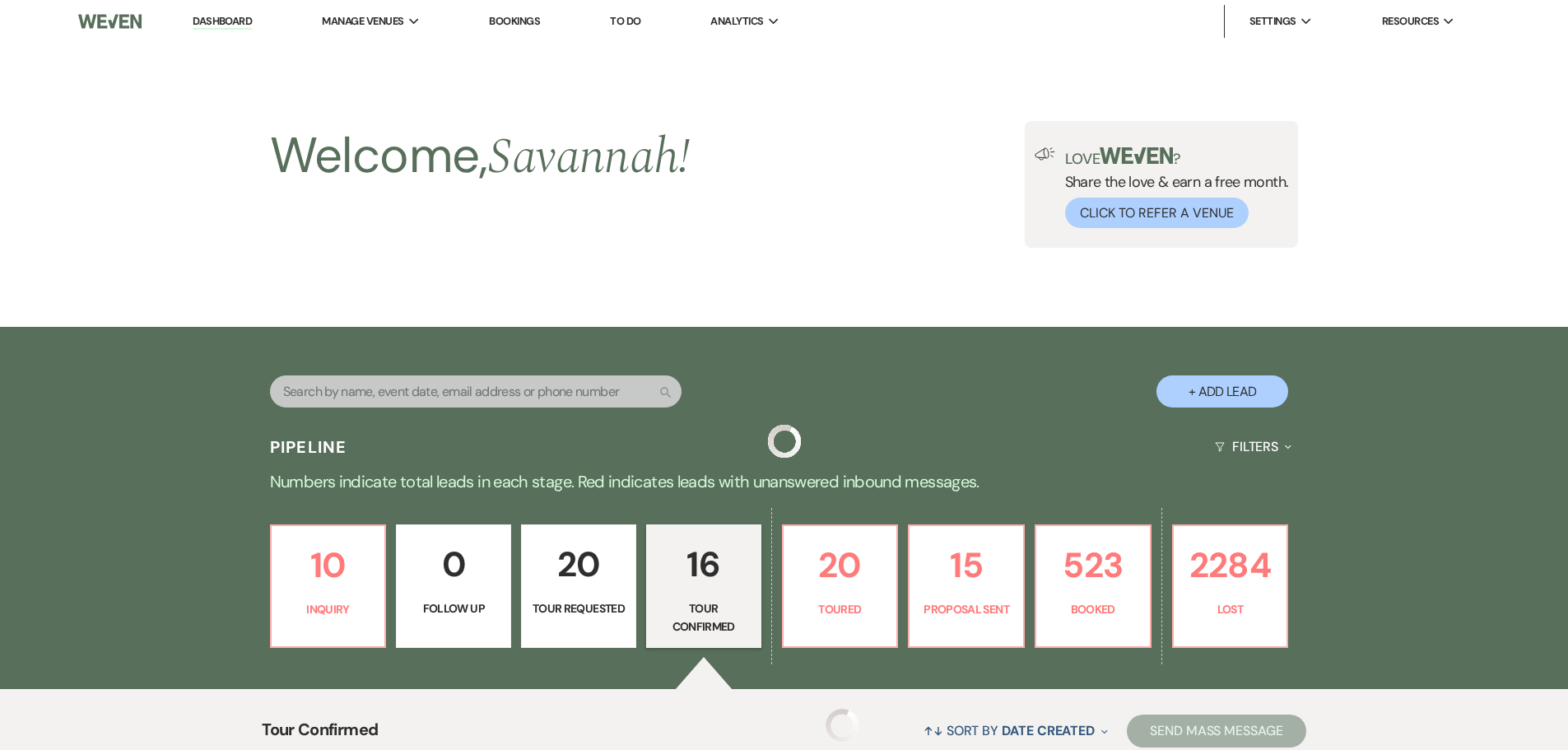
scroll to position [824, 0]
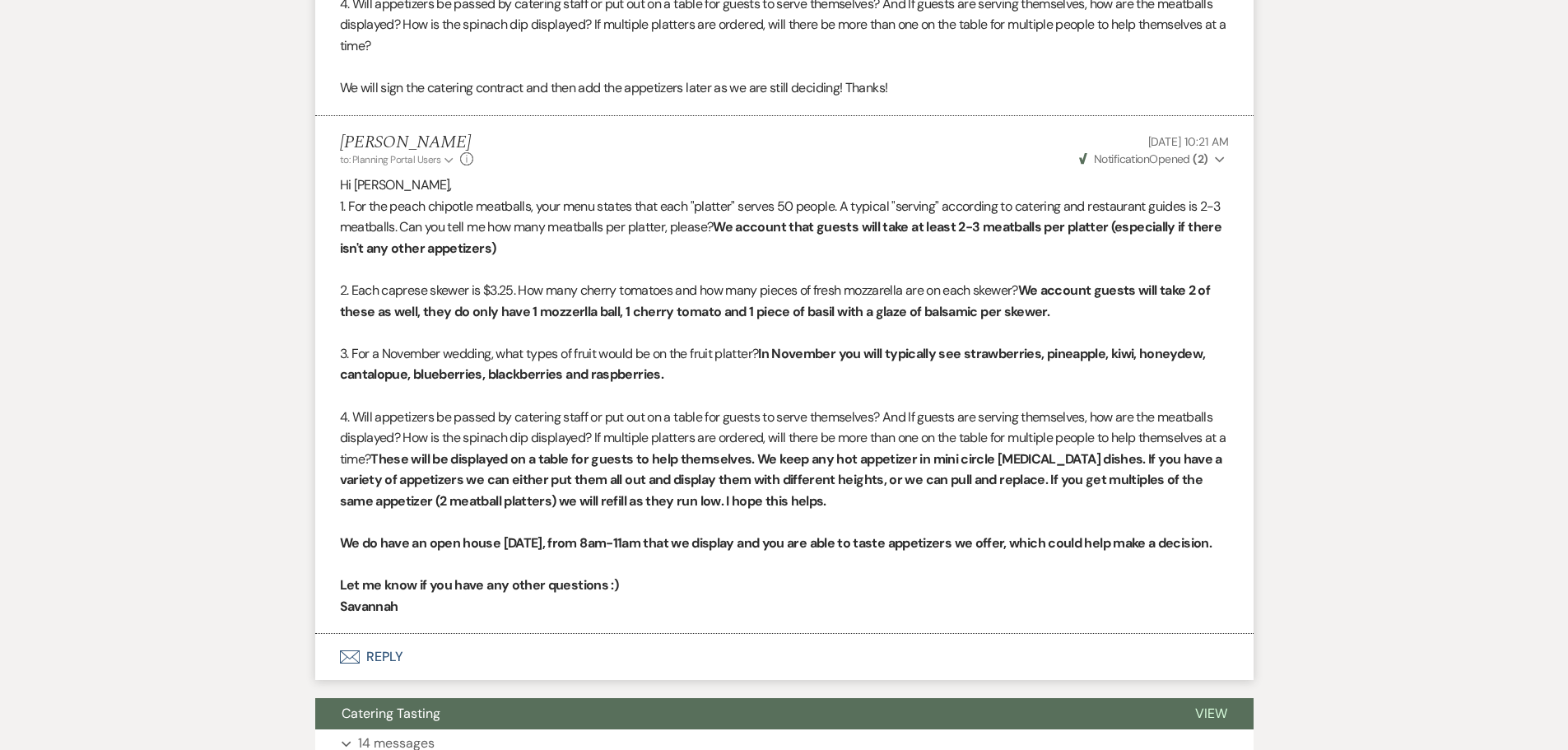
scroll to position [9690, 0]
